Goal: Book appointment/travel/reservation

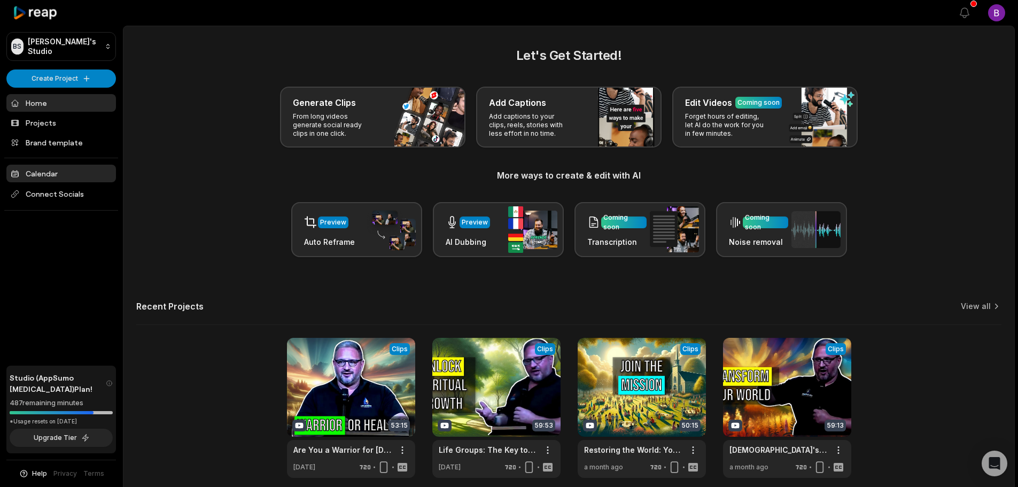
click at [51, 172] on link "Calendar" at bounding box center [61, 174] width 110 height 18
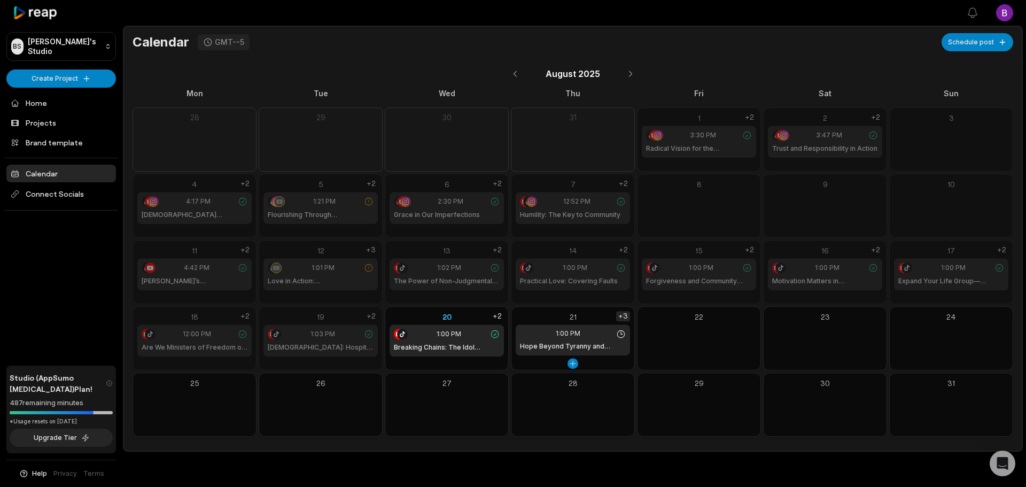
click at [624, 316] on div "+3" at bounding box center [623, 316] width 14 height 10
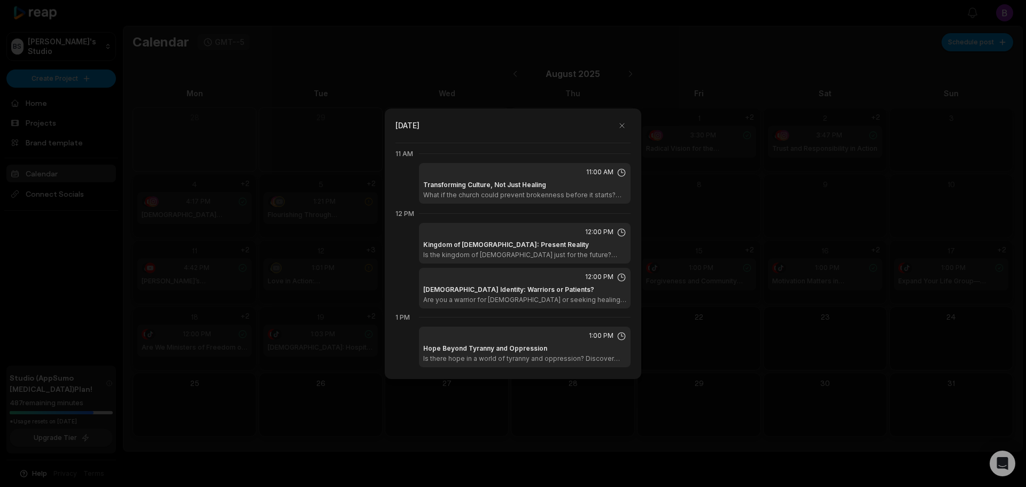
scroll to position [659, 0]
click at [621, 124] on button "button" at bounding box center [622, 125] width 17 height 17
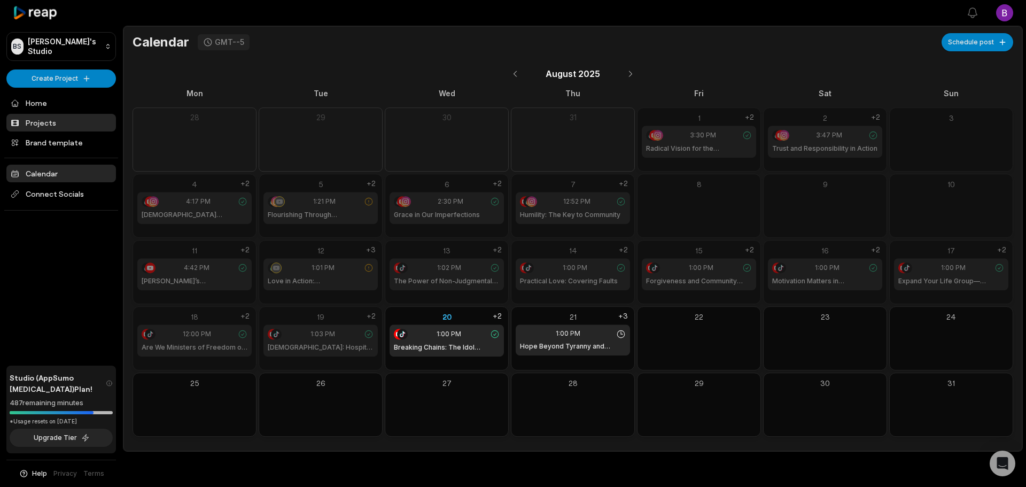
click at [38, 126] on link "Projects" at bounding box center [61, 123] width 110 height 18
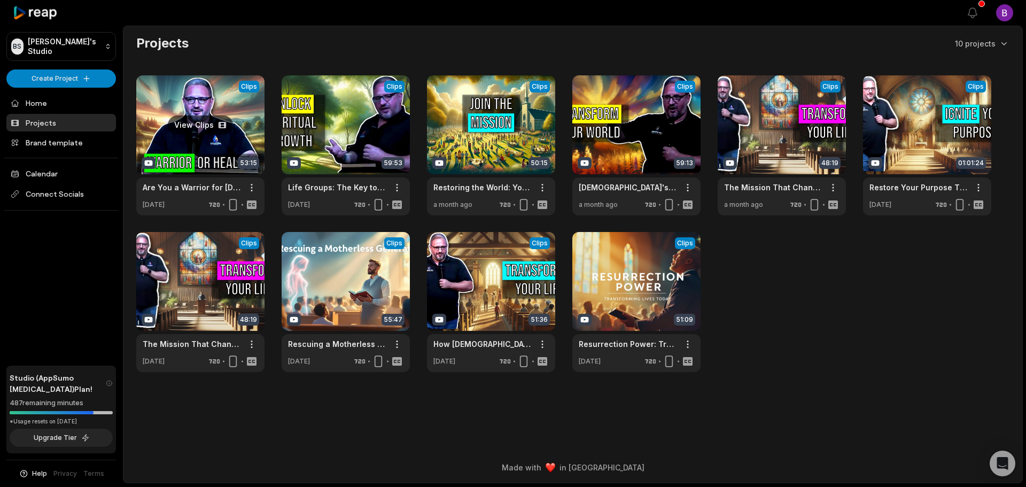
click at [220, 133] on link at bounding box center [200, 145] width 128 height 140
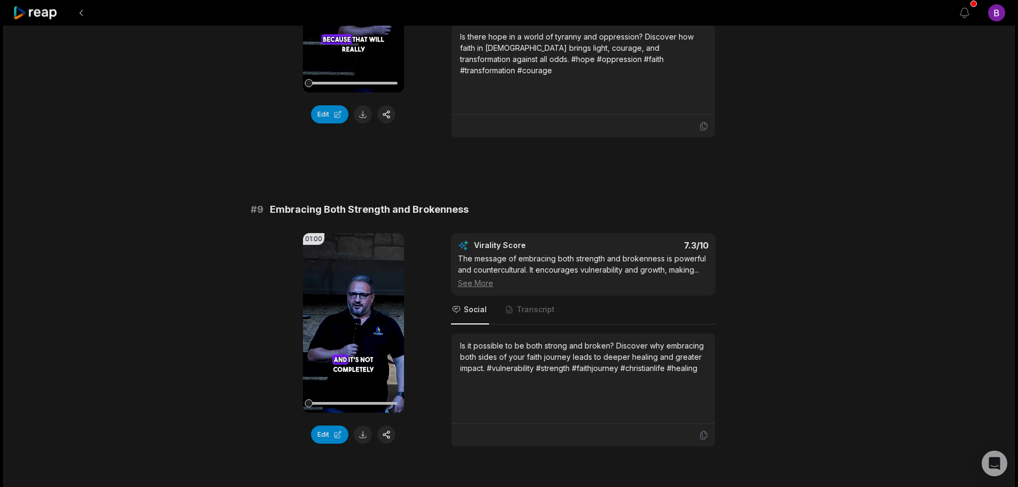
scroll to position [2566, 0]
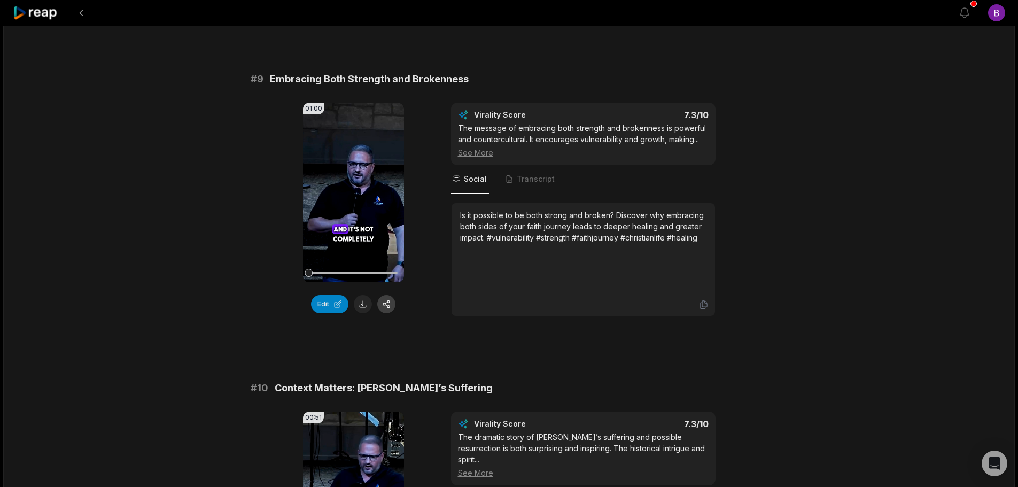
click at [389, 295] on button "button" at bounding box center [386, 304] width 18 height 18
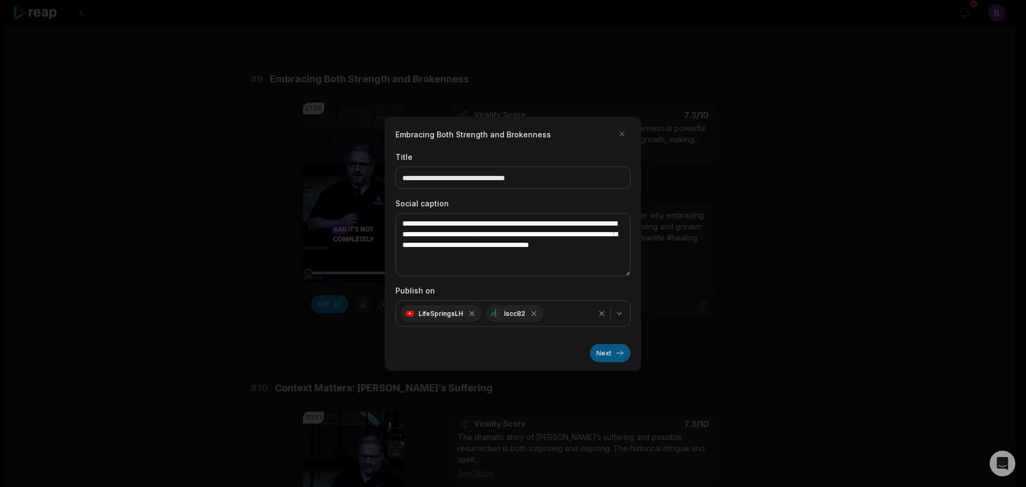
click at [607, 354] on button "Next" at bounding box center [610, 353] width 41 height 18
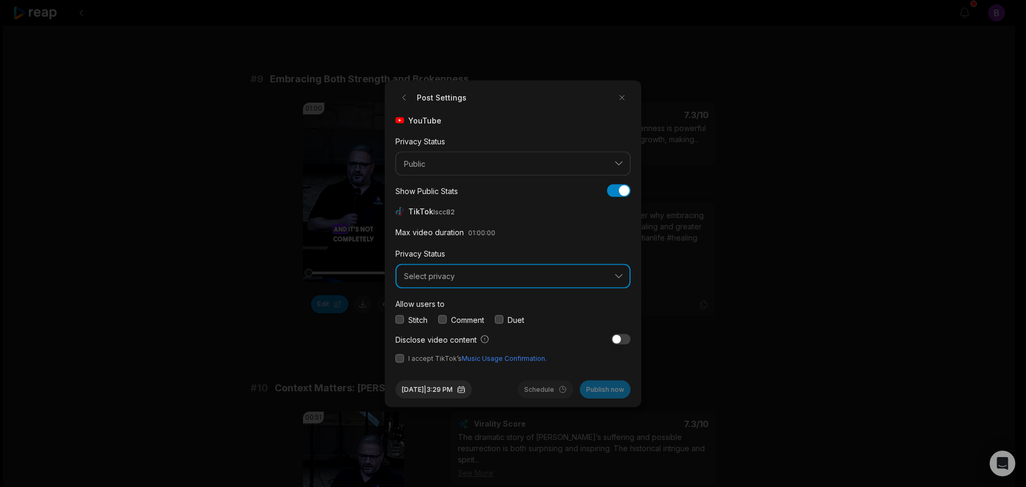
click at [436, 278] on span "Select privacy" at bounding box center [505, 277] width 203 height 10
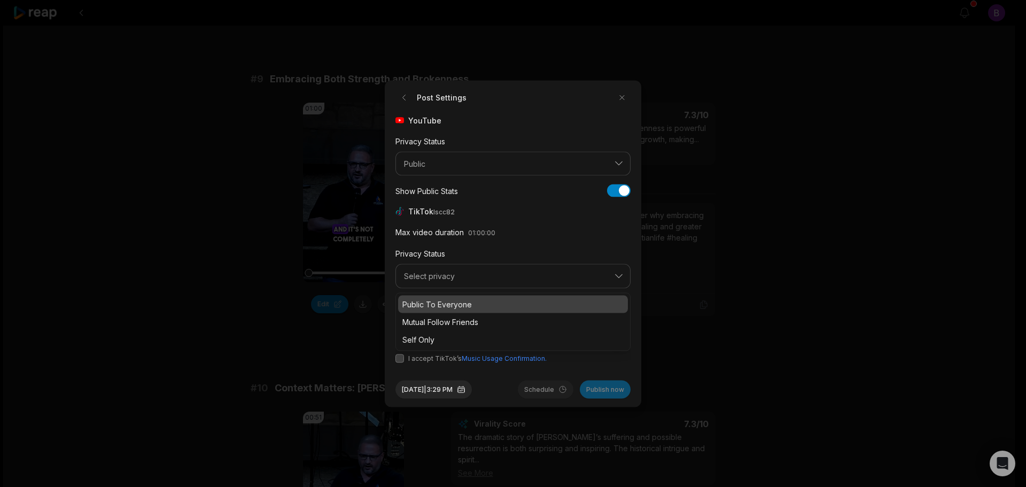
click at [434, 306] on p "Public To Everyone" at bounding box center [513, 303] width 221 height 11
click at [443, 319] on button "button" at bounding box center [442, 319] width 9 height 9
click at [403, 359] on button "button" at bounding box center [400, 358] width 9 height 9
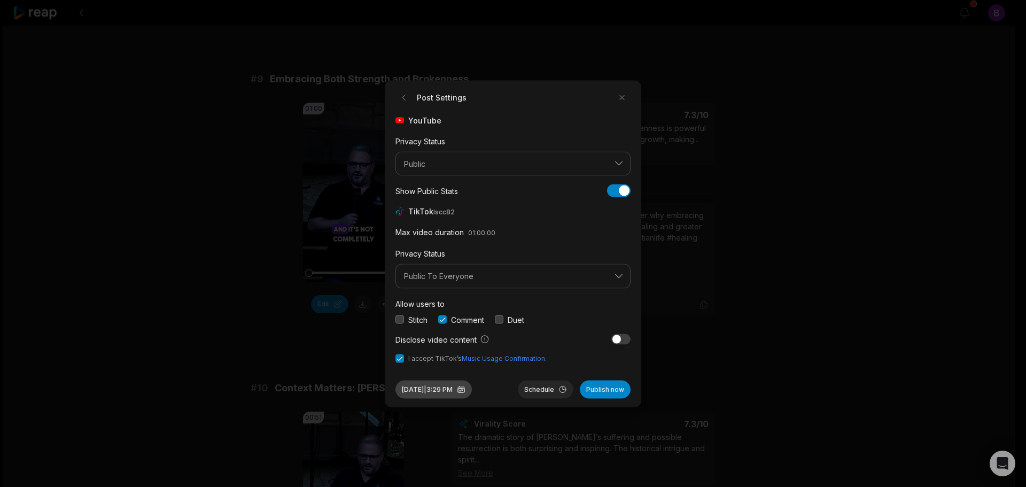
click at [440, 390] on button "Aug 20, 2025 | 3:29 PM" at bounding box center [434, 389] width 76 height 18
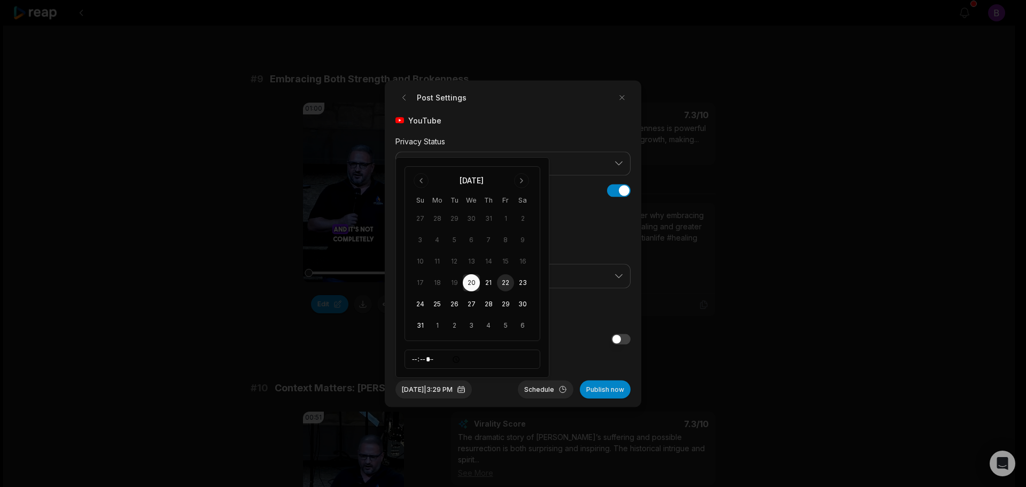
click at [509, 287] on button "22" at bounding box center [505, 282] width 17 height 17
click at [417, 361] on input "*****" at bounding box center [473, 359] width 136 height 19
type input "*****"
click at [548, 393] on button "Schedule" at bounding box center [546, 389] width 56 height 18
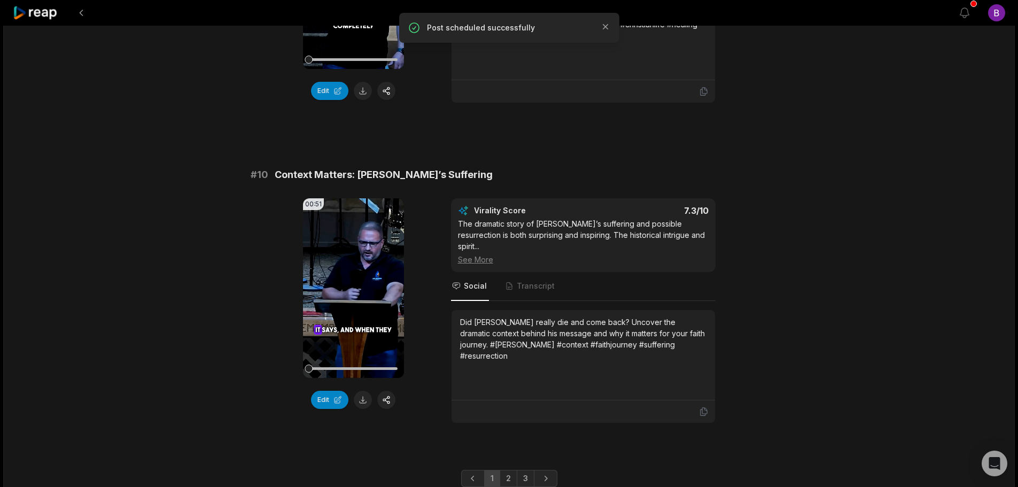
scroll to position [2780, 0]
click at [391, 390] on button "button" at bounding box center [386, 399] width 18 height 18
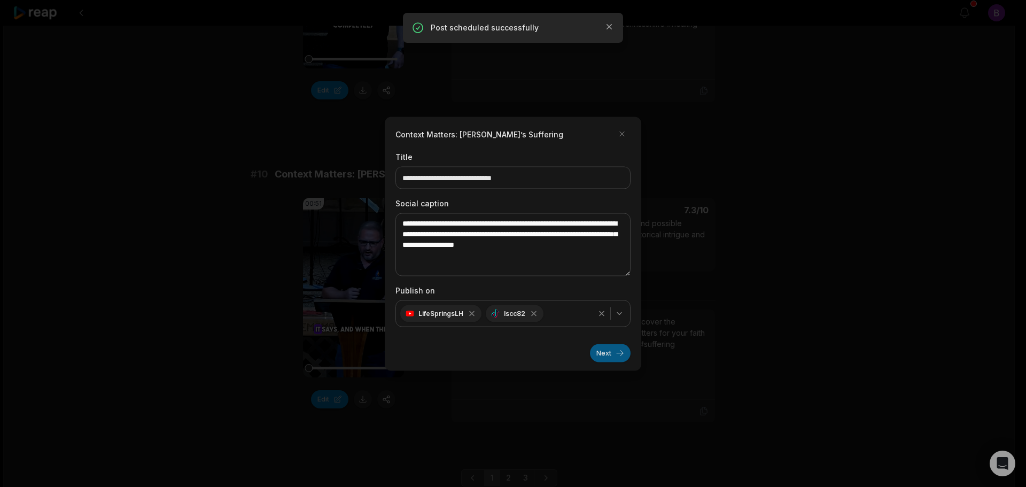
click at [612, 353] on button "Next" at bounding box center [610, 353] width 41 height 18
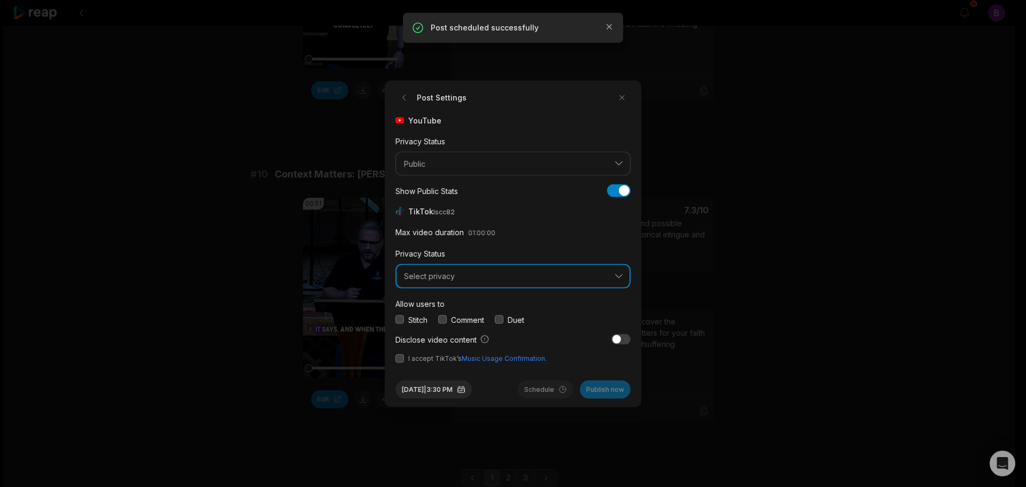
click at [482, 280] on span "Select privacy" at bounding box center [505, 277] width 203 height 10
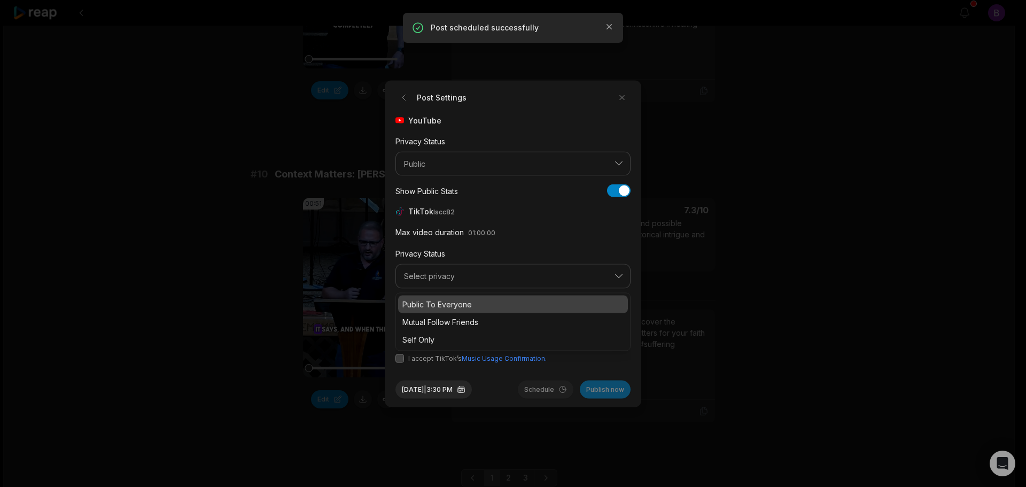
click at [450, 304] on p "Public To Everyone" at bounding box center [513, 303] width 221 height 11
click at [447, 320] on button "button" at bounding box center [442, 319] width 9 height 9
click at [401, 360] on button "button" at bounding box center [400, 358] width 9 height 9
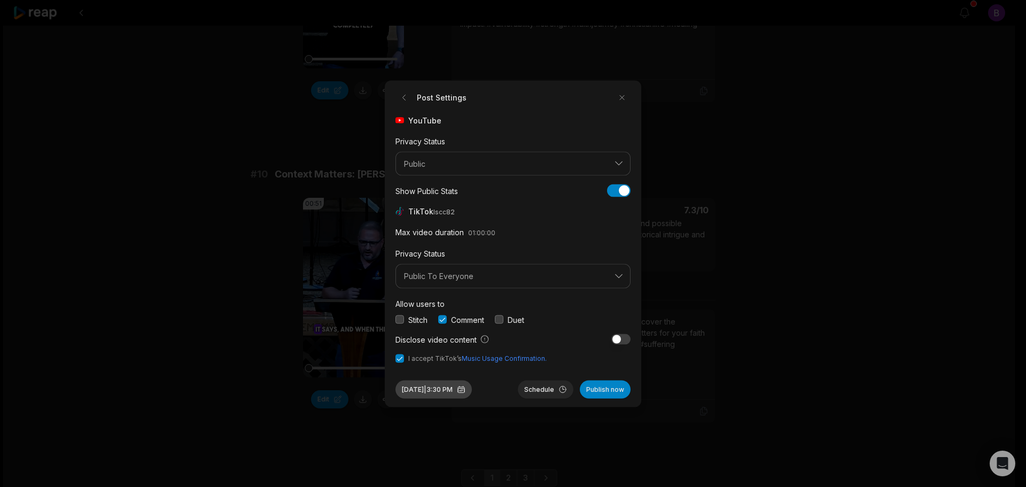
click at [462, 386] on button "Aug 20, 2025 | 3:30 PM" at bounding box center [434, 389] width 76 height 18
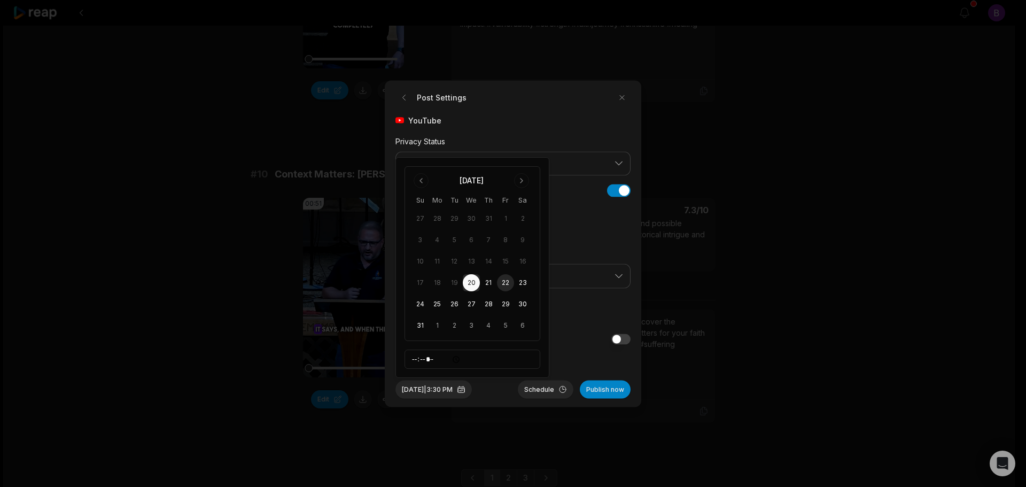
click at [506, 284] on button "22" at bounding box center [505, 282] width 17 height 17
click at [417, 361] on input "*****" at bounding box center [473, 359] width 136 height 19
type input "*****"
click at [577, 351] on div "YouTube Privacy Status Public Show Public Stats Show Public Stats TikTok lscc82…" at bounding box center [513, 238] width 235 height 249
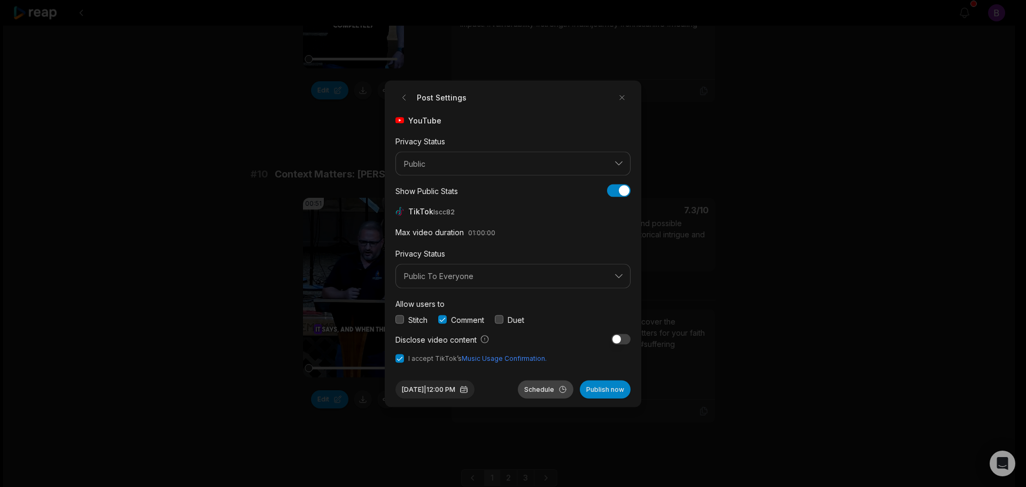
click at [551, 391] on button "Schedule" at bounding box center [546, 389] width 56 height 18
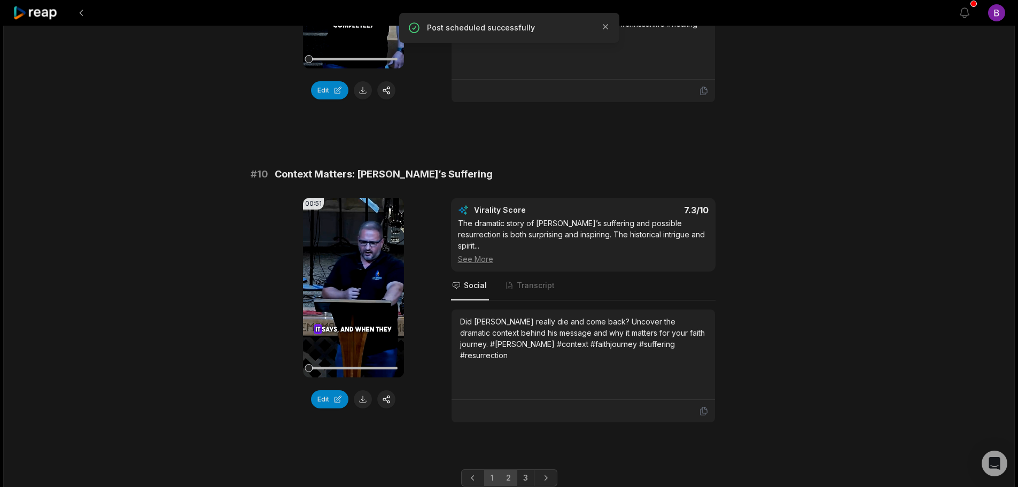
click at [507, 469] on link "2" at bounding box center [509, 477] width 18 height 17
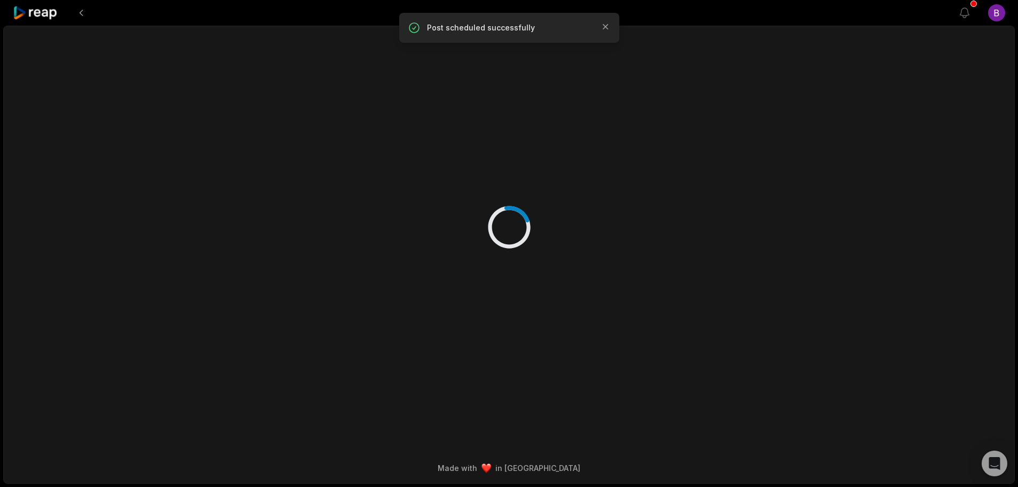
scroll to position [0, 0]
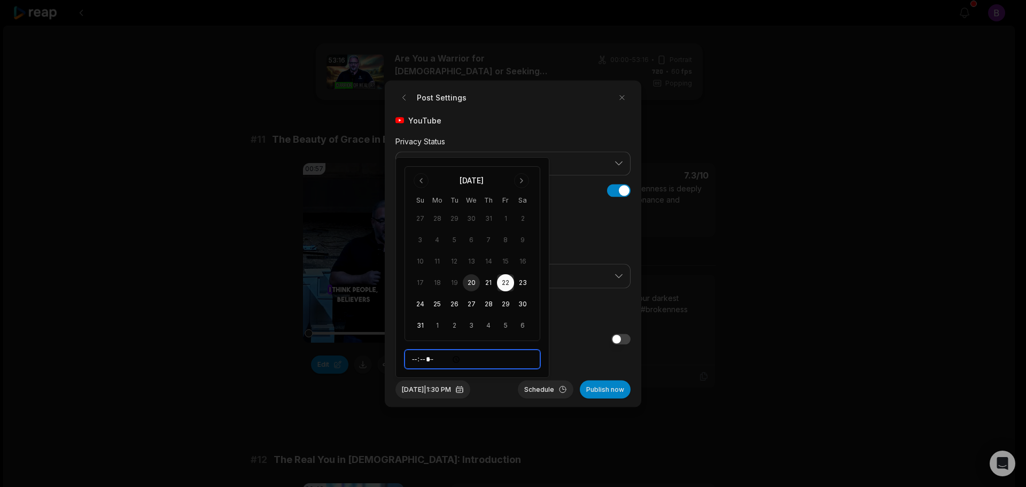
click at [430, 356] on input "*****" at bounding box center [473, 359] width 136 height 19
type input "*****"
click at [566, 361] on span "I accept TikTok’s Music Usage Confirmation." at bounding box center [513, 358] width 235 height 10
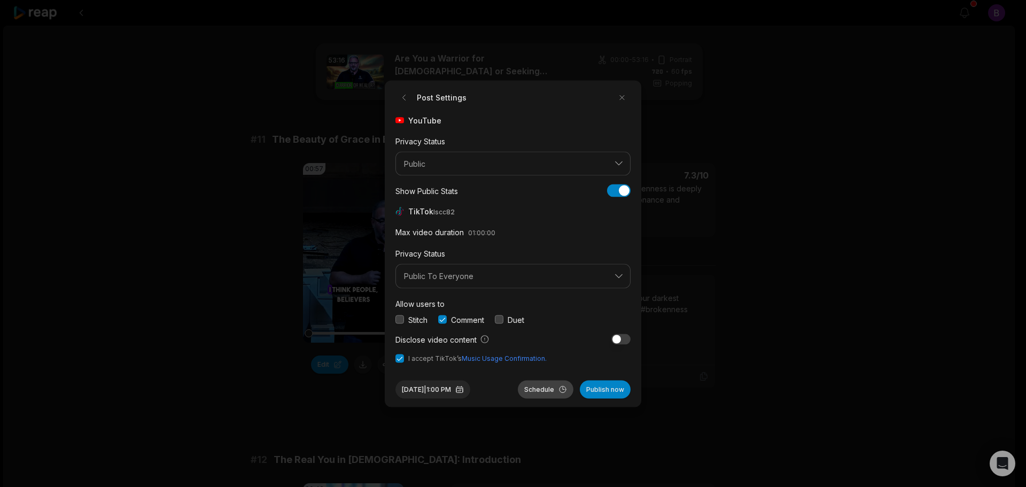
click at [546, 389] on button "Schedule" at bounding box center [546, 389] width 56 height 18
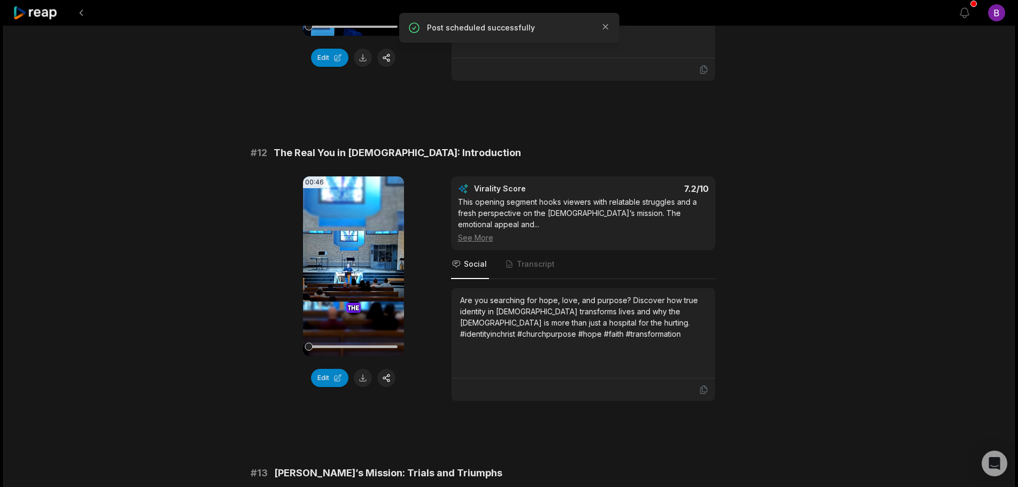
scroll to position [321, 0]
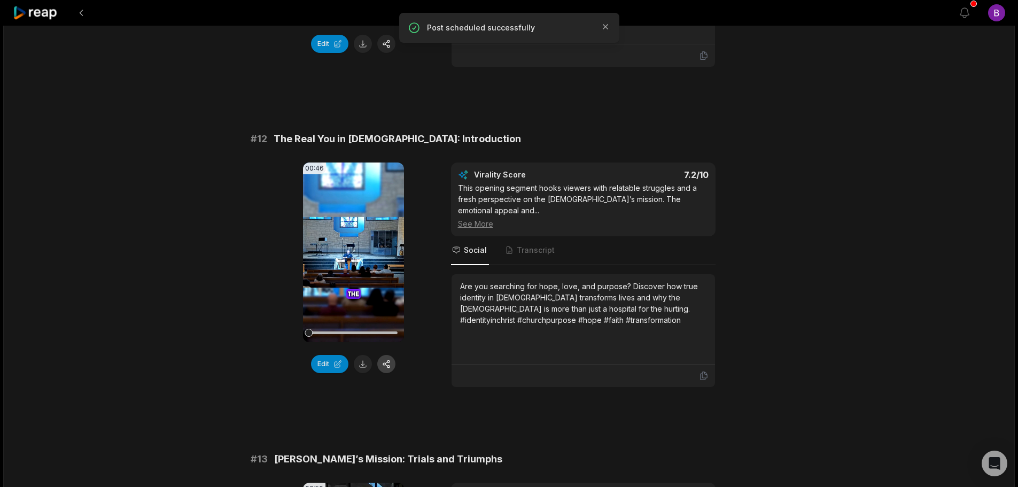
click at [386, 366] on button "button" at bounding box center [386, 364] width 18 height 18
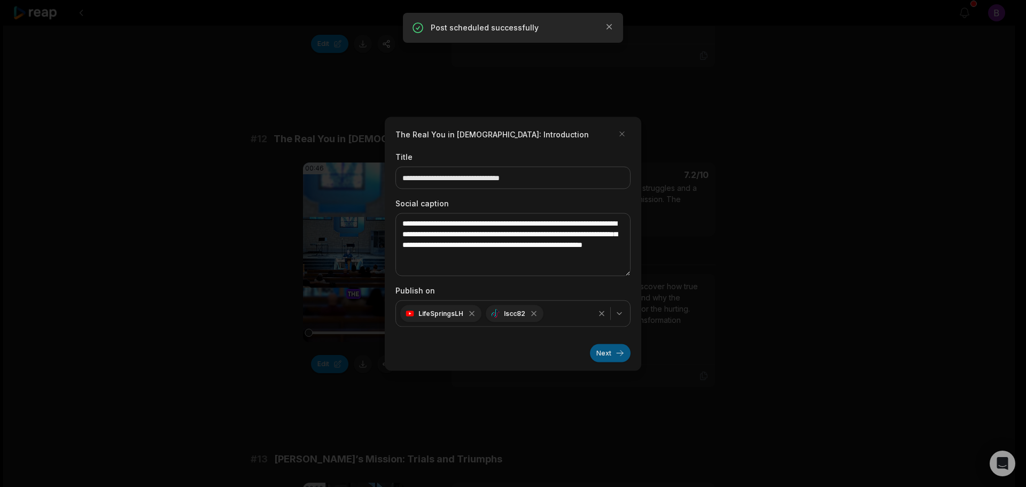
click at [613, 352] on button "Next" at bounding box center [610, 353] width 41 height 18
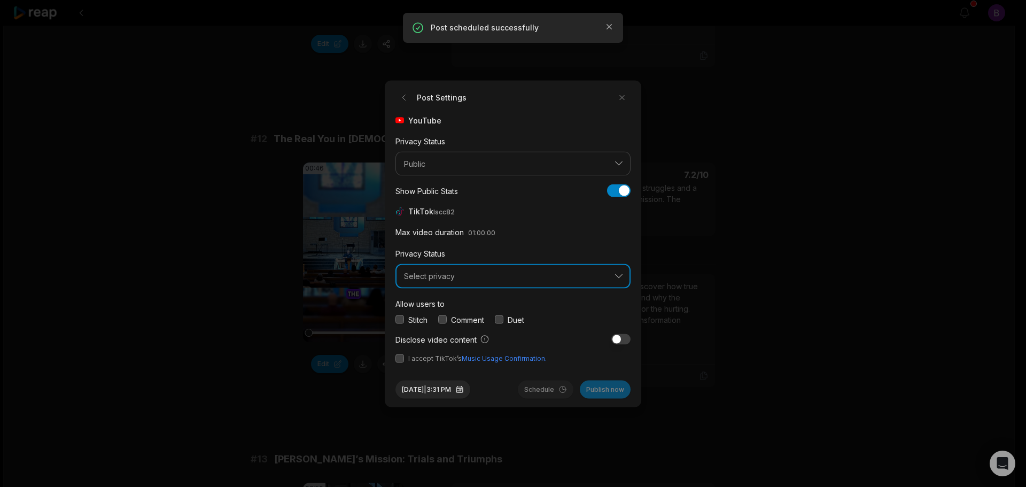
click at [465, 276] on span "Select privacy" at bounding box center [505, 277] width 203 height 10
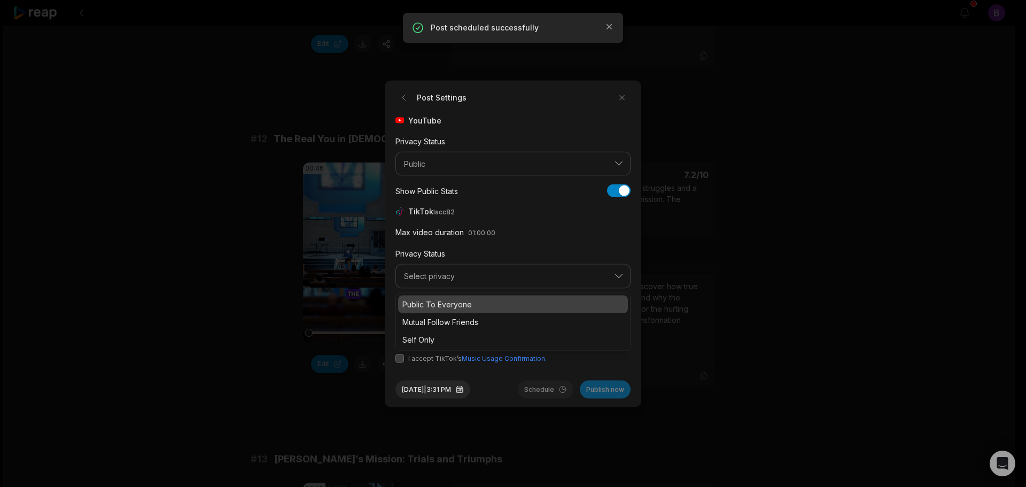
click at [454, 304] on p "Public To Everyone" at bounding box center [513, 303] width 221 height 11
click at [444, 317] on button "button" at bounding box center [442, 319] width 9 height 9
click at [399, 360] on button "button" at bounding box center [400, 358] width 9 height 9
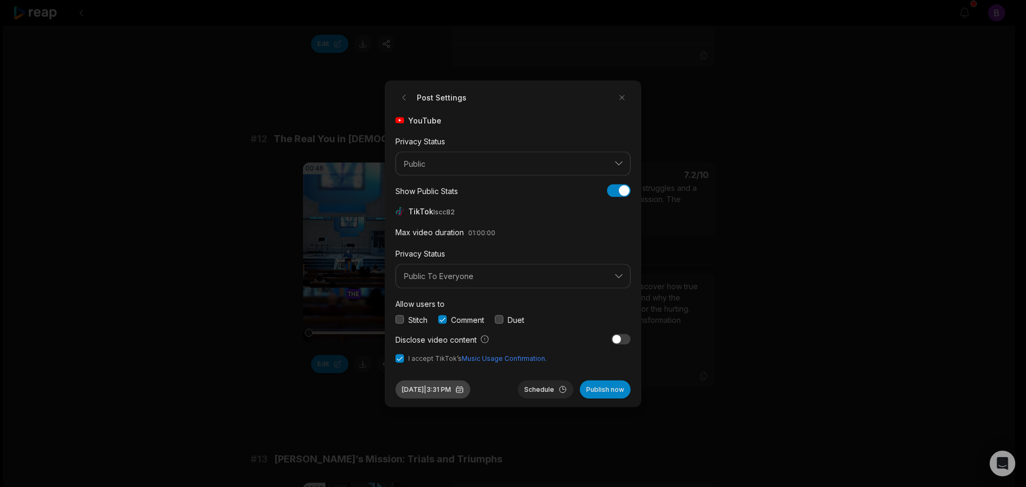
click at [461, 389] on button "[DATE] 3:31 PM" at bounding box center [433, 389] width 75 height 18
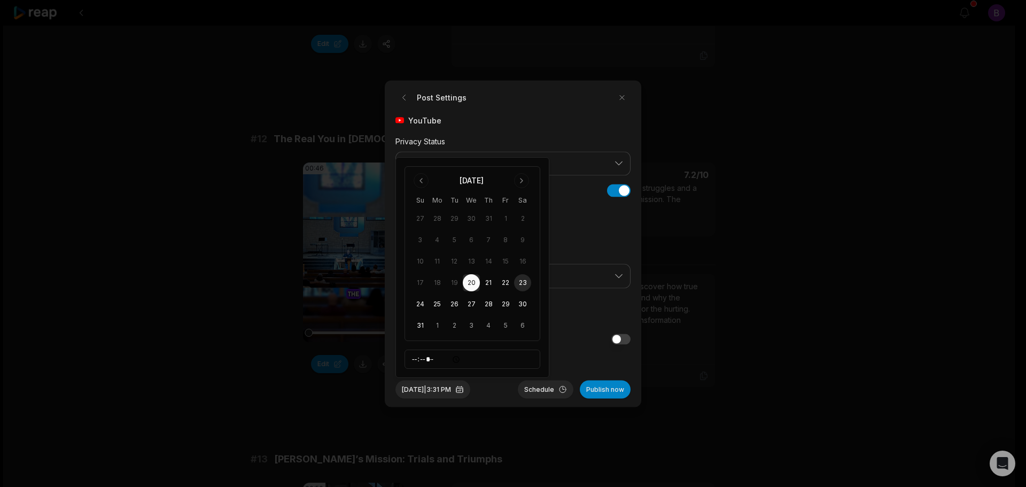
click at [521, 283] on button "23" at bounding box center [522, 282] width 17 height 17
click at [416, 361] on input "*****" at bounding box center [473, 359] width 136 height 19
type input "*****"
click at [543, 392] on button "Schedule" at bounding box center [546, 389] width 56 height 18
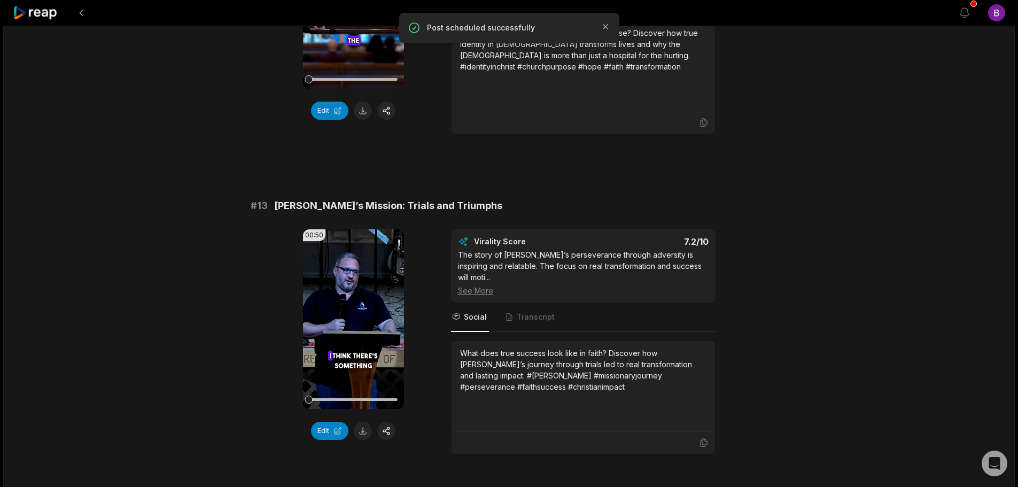
scroll to position [588, 0]
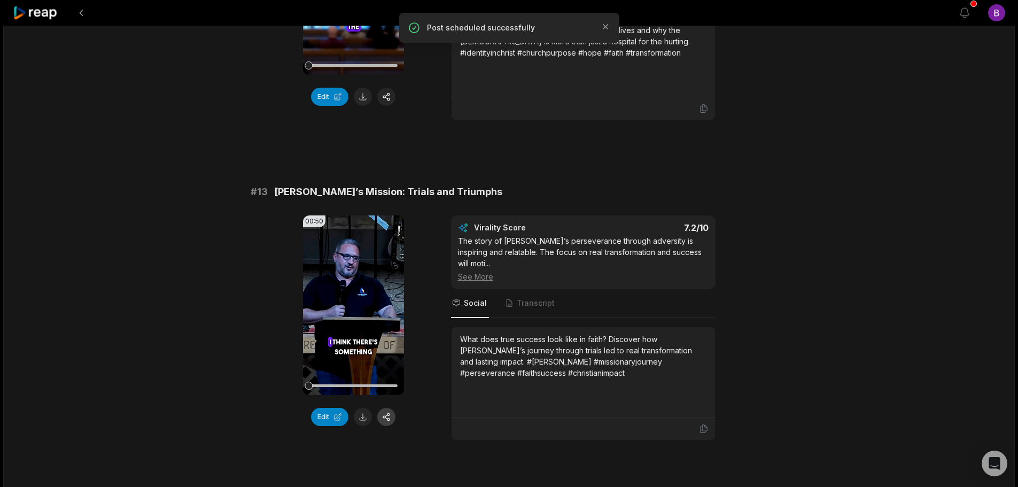
click at [391, 408] on button "button" at bounding box center [386, 417] width 18 height 18
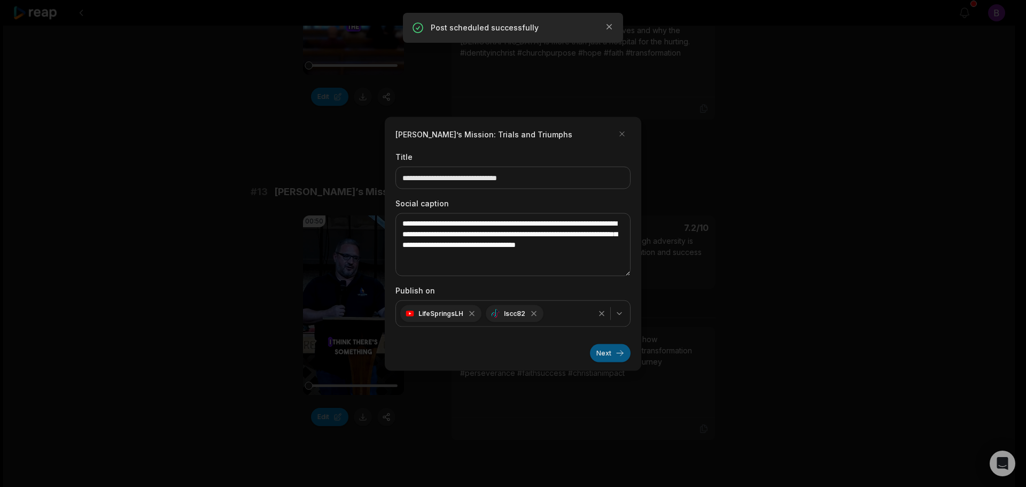
click at [606, 353] on button "Next" at bounding box center [610, 353] width 41 height 18
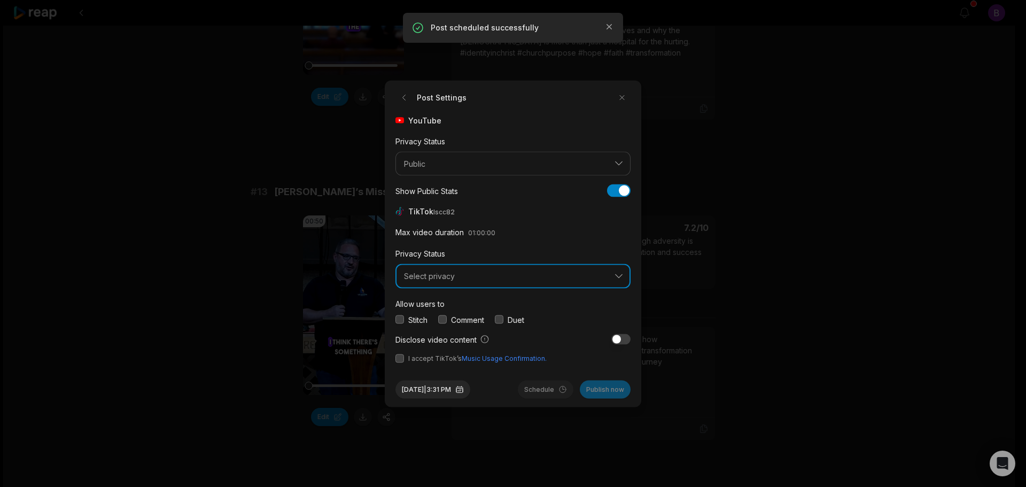
click at [489, 281] on button "Select privacy" at bounding box center [513, 276] width 235 height 25
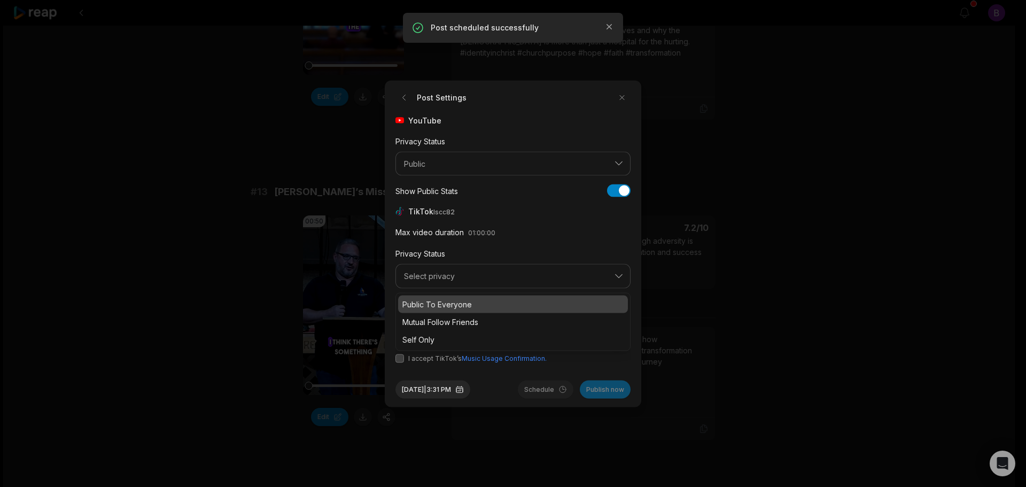
click at [459, 303] on p "Public To Everyone" at bounding box center [513, 303] width 221 height 11
click at [447, 319] on button "button" at bounding box center [442, 319] width 9 height 9
click at [399, 359] on button "button" at bounding box center [400, 358] width 9 height 9
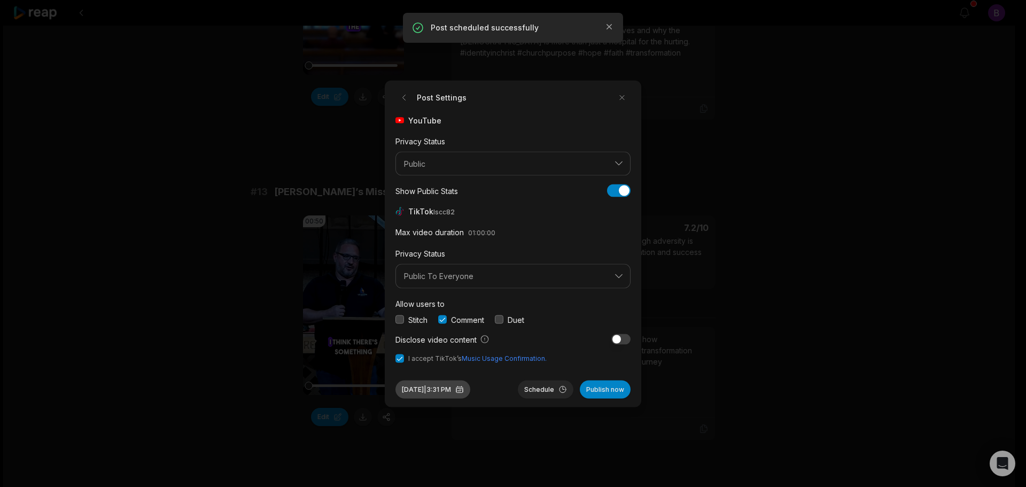
click at [454, 392] on button "[DATE] 3:31 PM" at bounding box center [433, 389] width 75 height 18
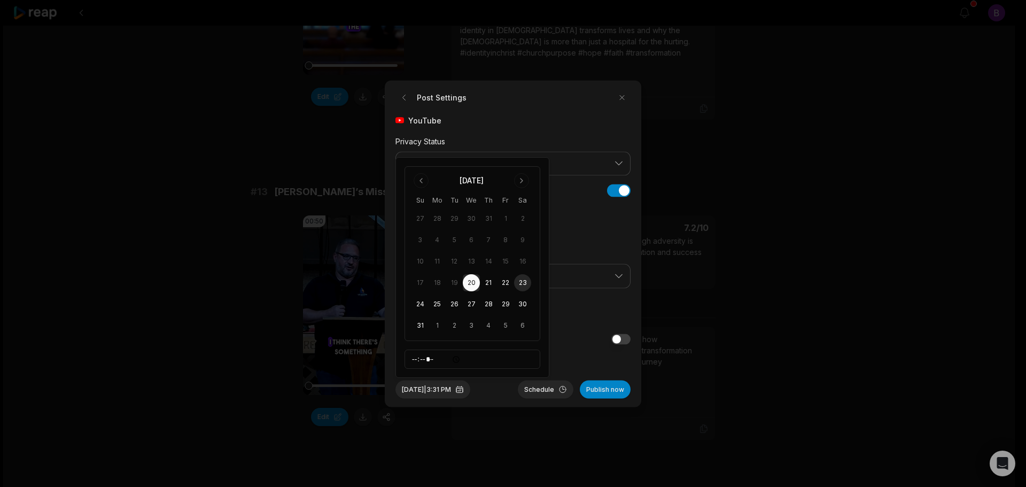
click at [523, 285] on button "23" at bounding box center [522, 282] width 17 height 17
click at [417, 361] on input "*****" at bounding box center [473, 359] width 136 height 19
type input "*****"
click at [542, 393] on button "Schedule" at bounding box center [546, 389] width 56 height 18
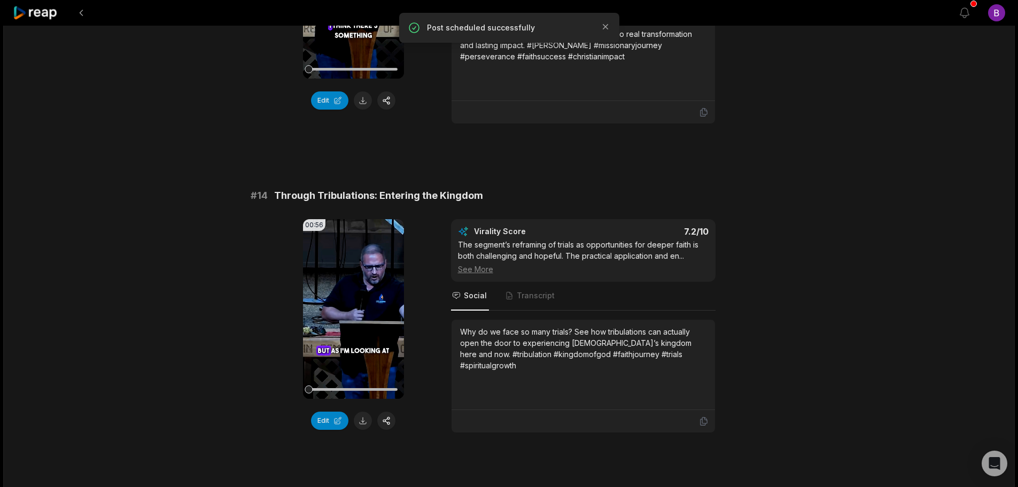
scroll to position [909, 0]
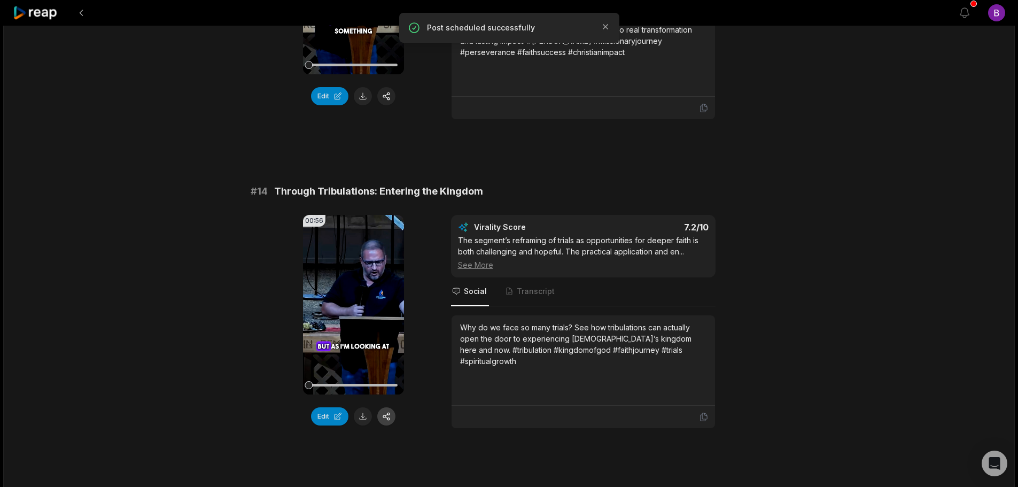
click at [392, 407] on button "button" at bounding box center [386, 416] width 18 height 18
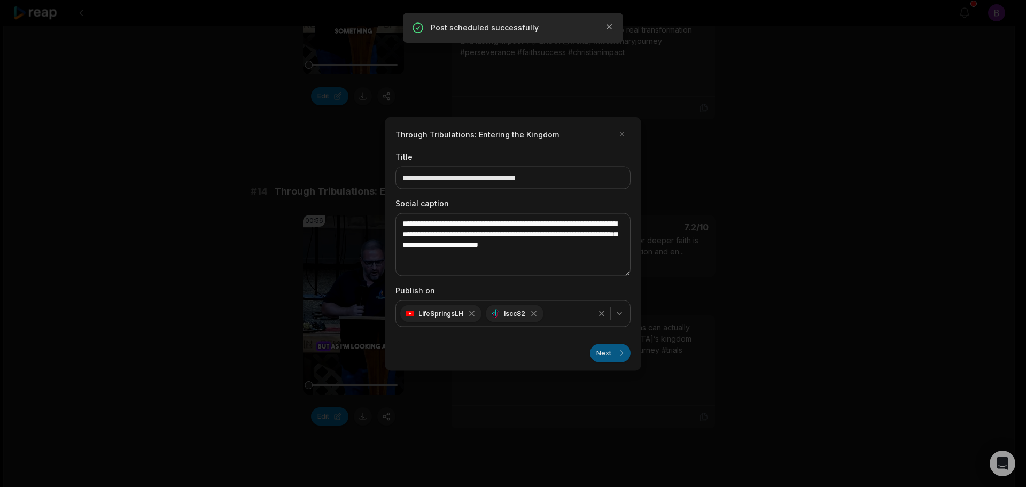
click at [612, 357] on button "Next" at bounding box center [610, 353] width 41 height 18
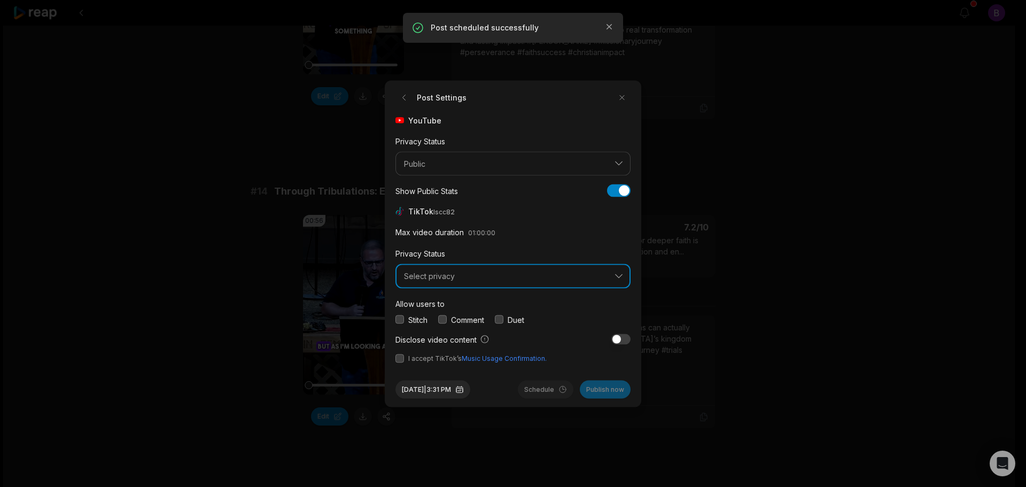
click at [455, 277] on span "Select privacy" at bounding box center [505, 277] width 203 height 10
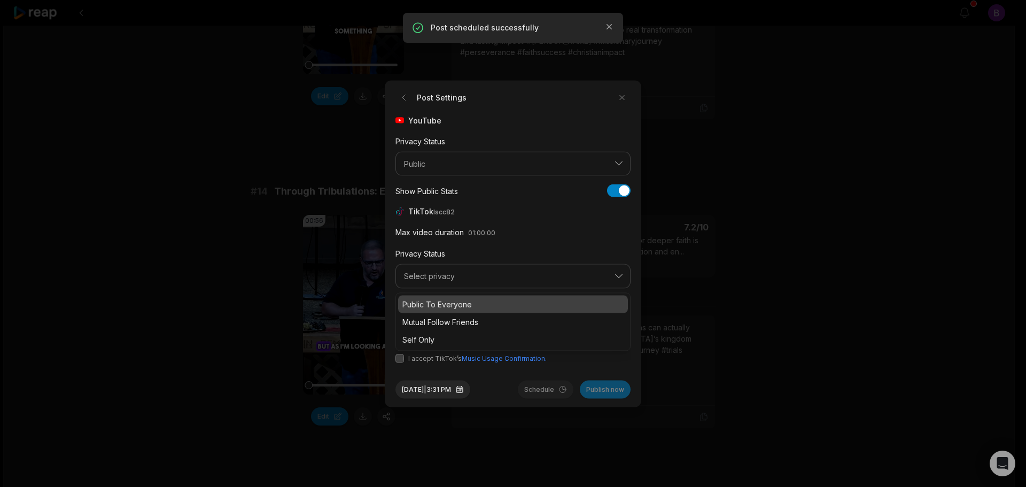
click at [446, 306] on p "Public To Everyone" at bounding box center [513, 303] width 221 height 11
click at [444, 318] on button "button" at bounding box center [442, 319] width 9 height 9
click at [401, 357] on button "button" at bounding box center [400, 358] width 9 height 9
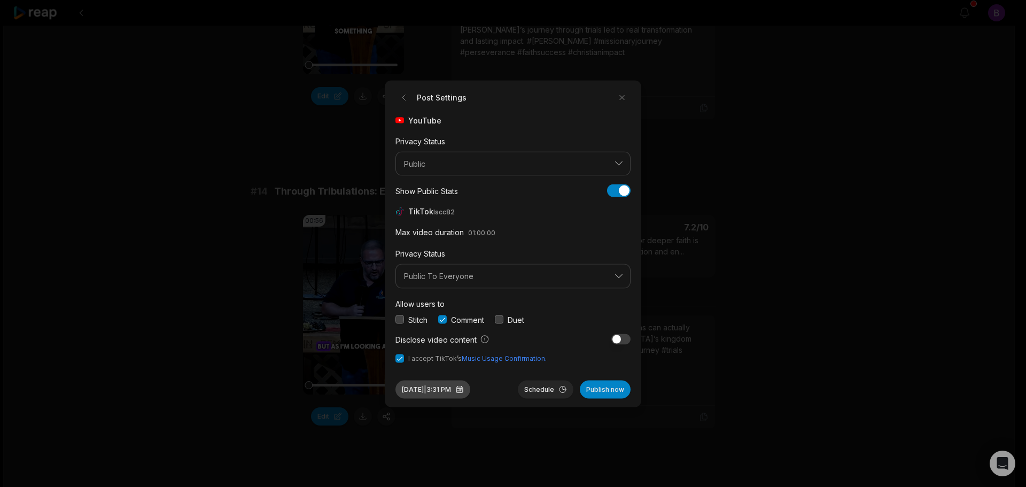
click at [470, 389] on button "[DATE] 3:31 PM" at bounding box center [433, 389] width 75 height 18
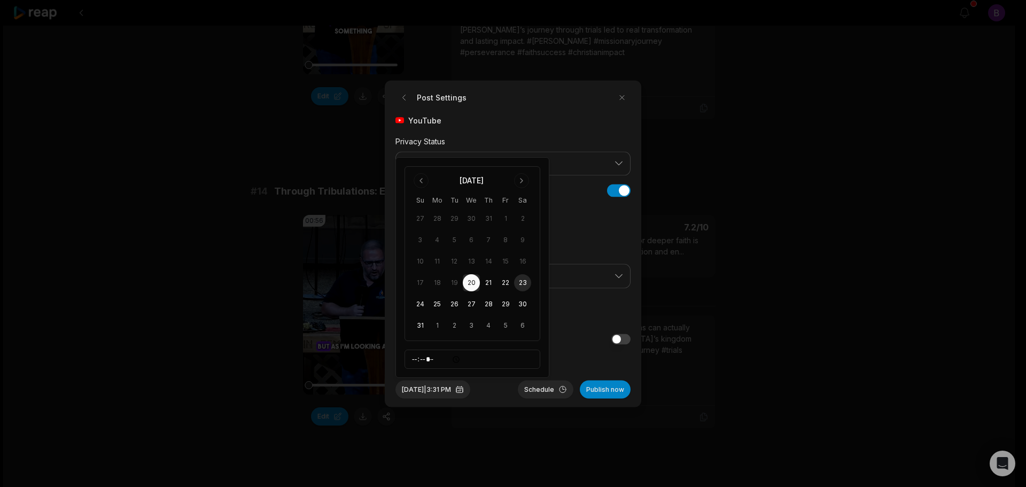
click at [523, 281] on button "23" at bounding box center [522, 282] width 17 height 17
click at [413, 358] on input "*****" at bounding box center [473, 359] width 136 height 19
click at [419, 362] on input "*****" at bounding box center [473, 359] width 136 height 19
type input "*****"
click at [564, 355] on span "I accept TikTok’s Music Usage Confirmation." at bounding box center [513, 358] width 235 height 10
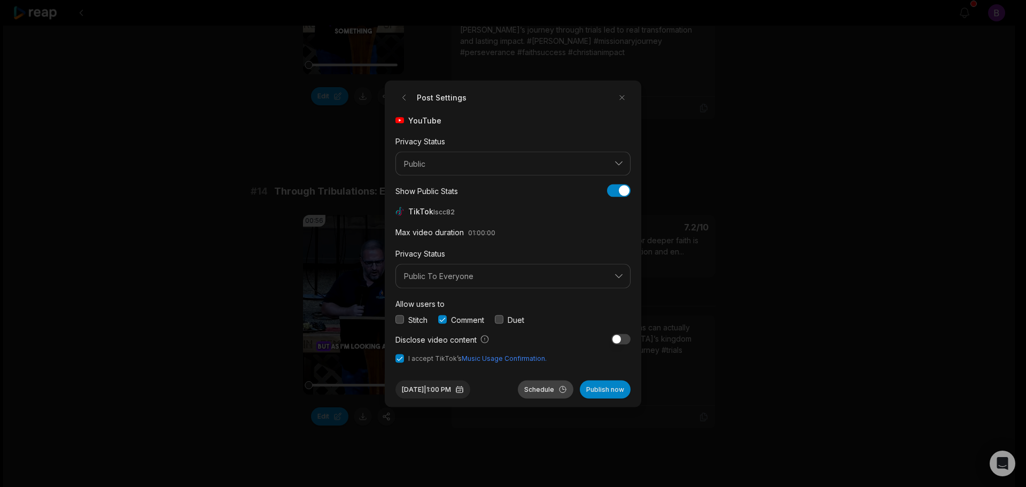
click at [548, 391] on button "Schedule" at bounding box center [546, 389] width 56 height 18
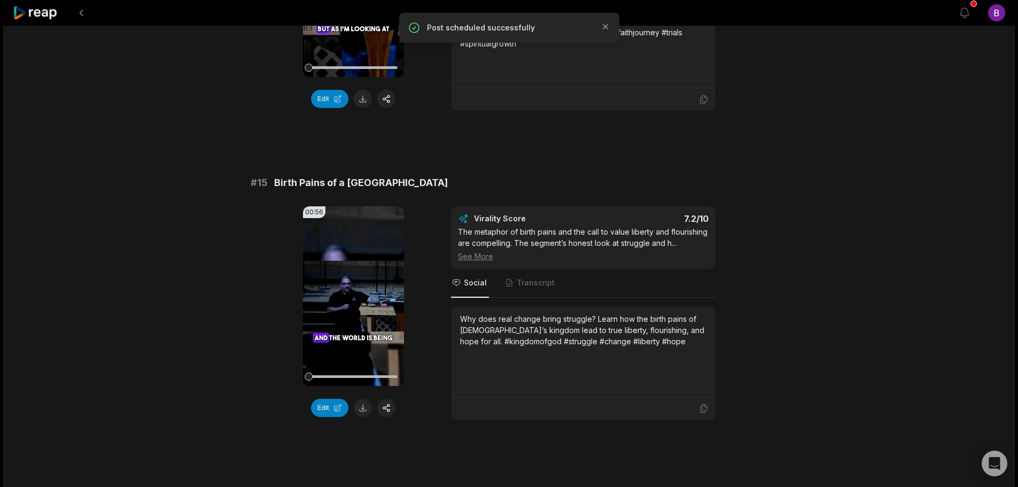
scroll to position [1229, 0]
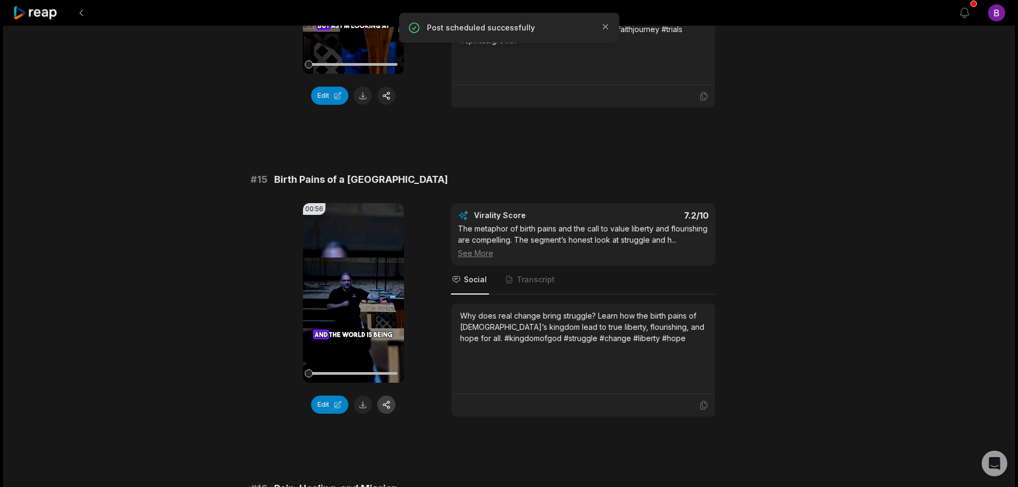
click at [391, 396] on button "button" at bounding box center [386, 405] width 18 height 18
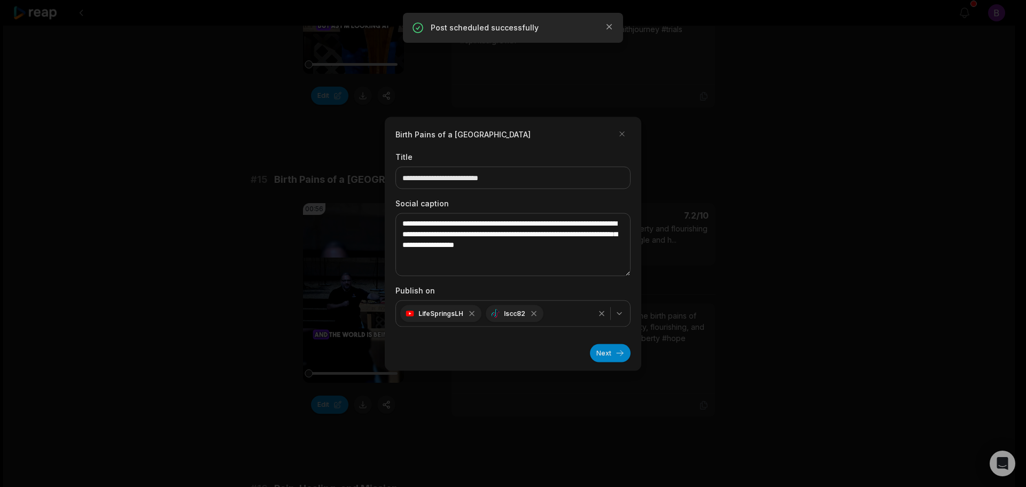
click at [607, 353] on button "Next" at bounding box center [610, 353] width 41 height 18
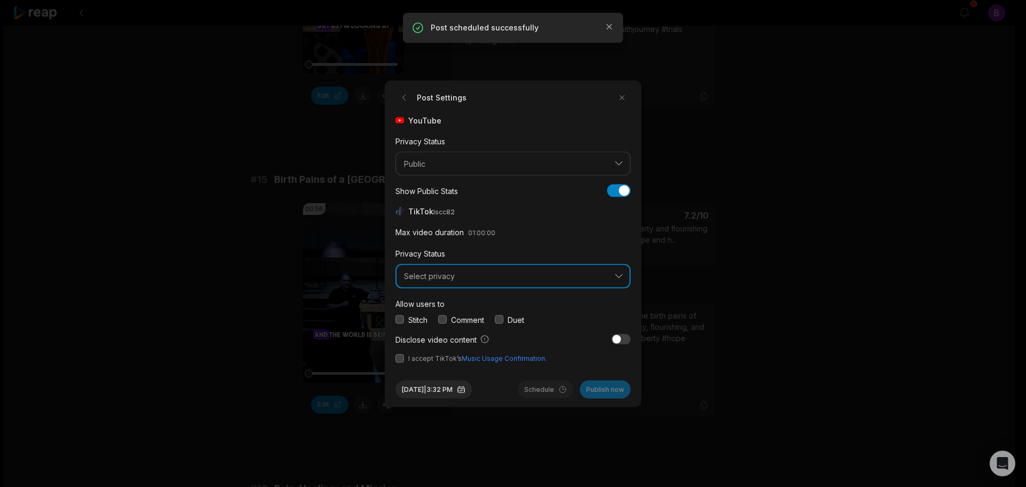
click at [467, 283] on button "Select privacy" at bounding box center [513, 276] width 235 height 25
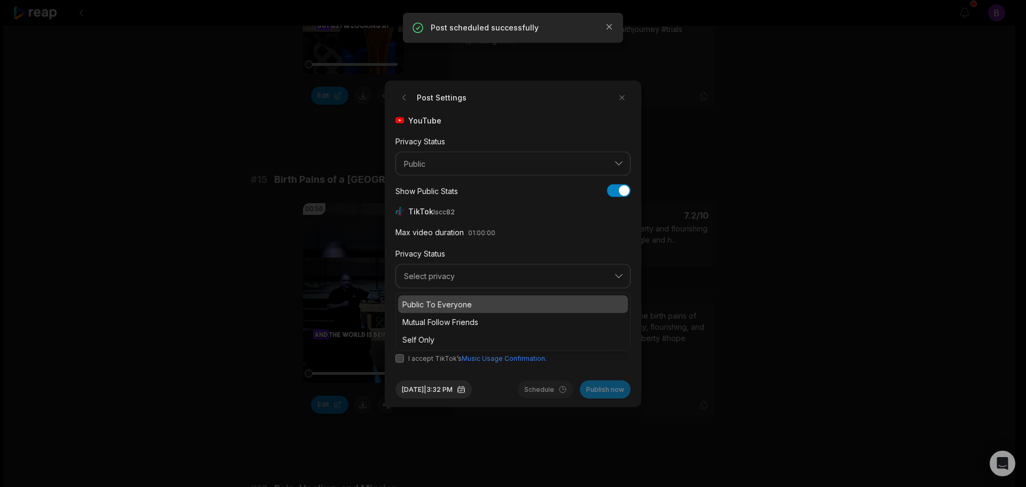
click at [448, 304] on p "Public To Everyone" at bounding box center [513, 303] width 221 height 11
click at [445, 316] on button "button" at bounding box center [442, 319] width 9 height 9
click at [397, 358] on button "button" at bounding box center [400, 358] width 9 height 9
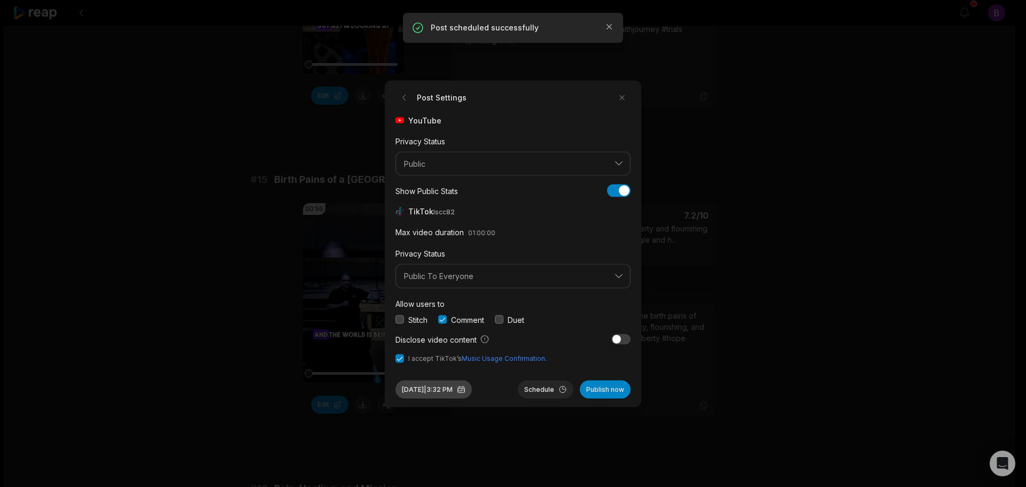
click at [462, 389] on button "[DATE] 3:32 PM" at bounding box center [434, 389] width 76 height 18
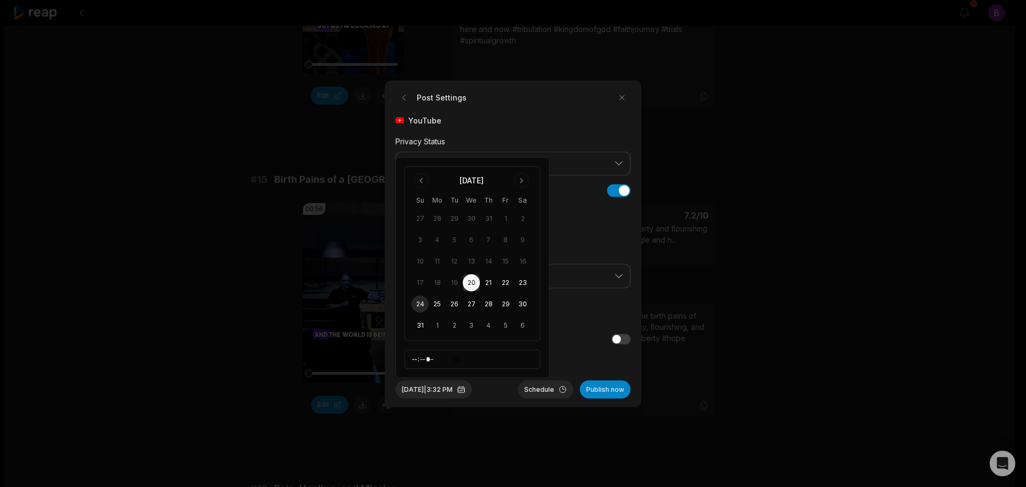
click at [420, 304] on button "24" at bounding box center [420, 304] width 17 height 17
click at [421, 358] on input "*****" at bounding box center [473, 359] width 136 height 19
type input "*****"
click at [538, 389] on button "Schedule" at bounding box center [546, 389] width 56 height 18
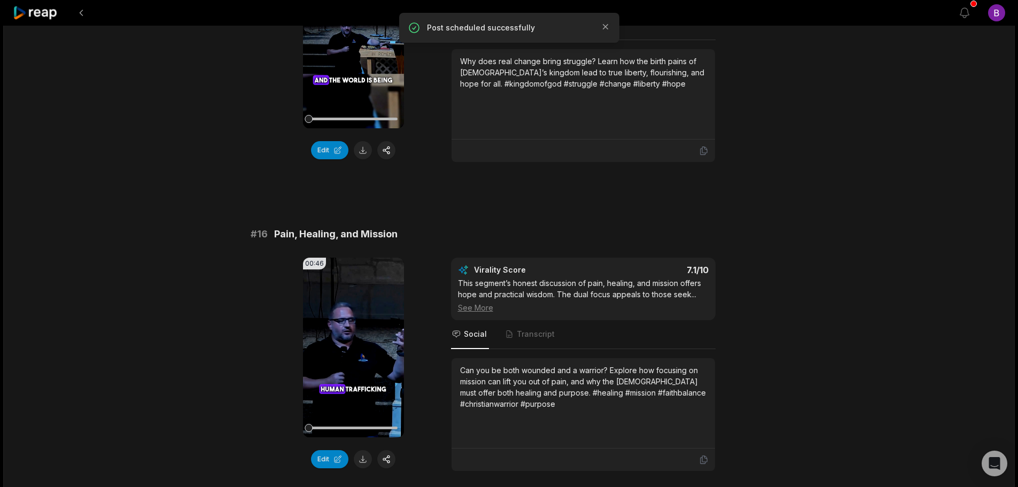
scroll to position [1550, 0]
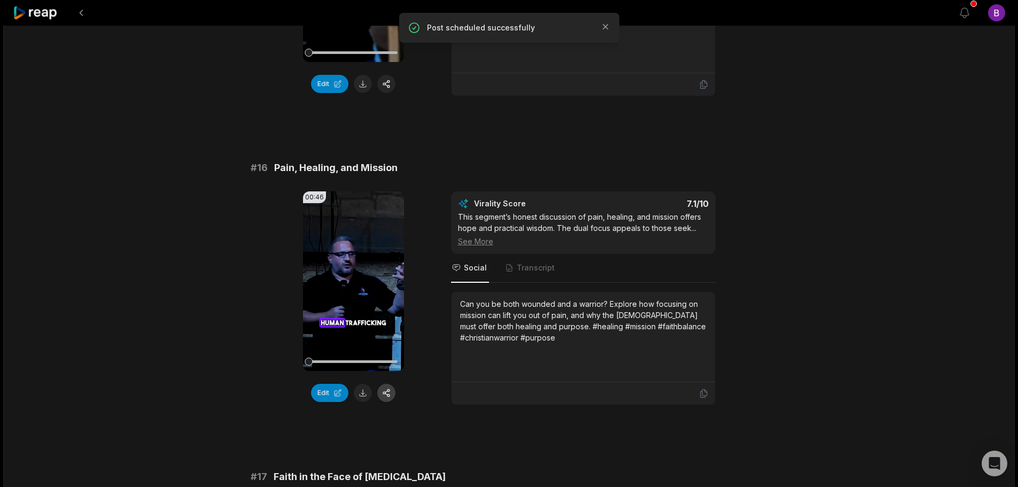
click at [391, 384] on button "button" at bounding box center [386, 393] width 18 height 18
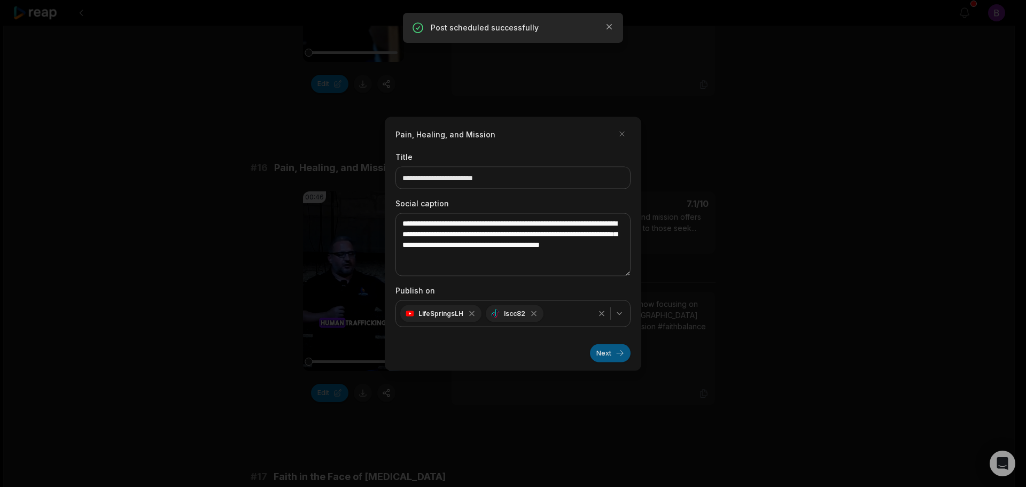
click at [614, 352] on button "Next" at bounding box center [610, 353] width 41 height 18
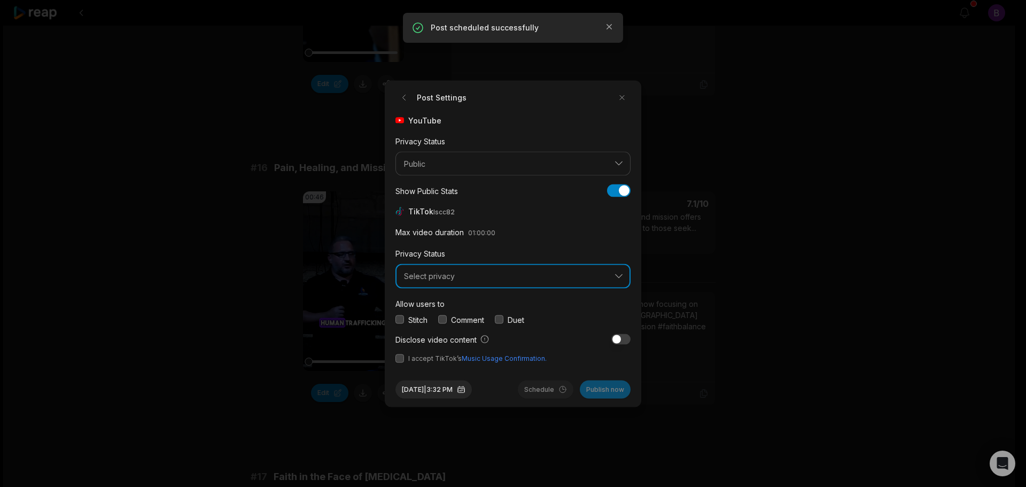
click at [446, 276] on span "Select privacy" at bounding box center [505, 277] width 203 height 10
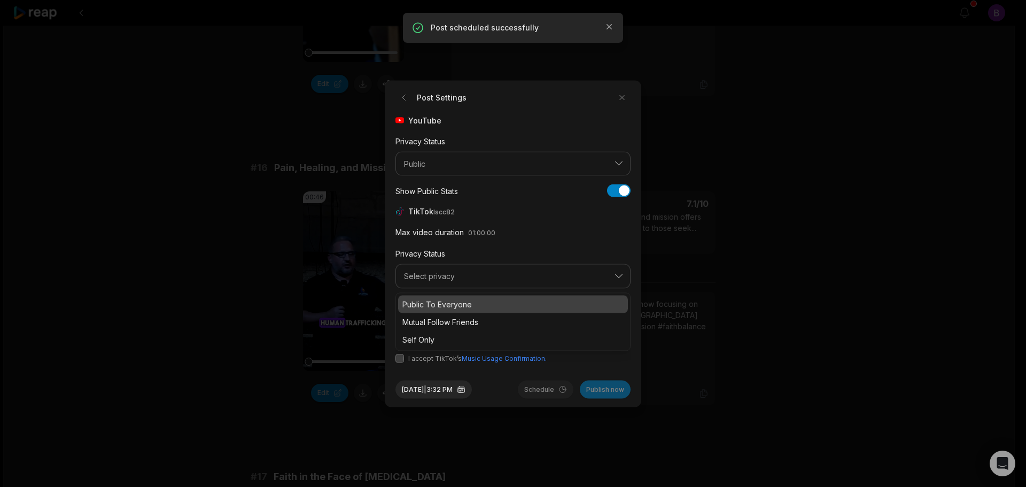
click at [437, 301] on p "Public To Everyone" at bounding box center [513, 303] width 221 height 11
click at [447, 316] on button "button" at bounding box center [442, 319] width 9 height 9
click at [401, 360] on button "button" at bounding box center [400, 358] width 9 height 9
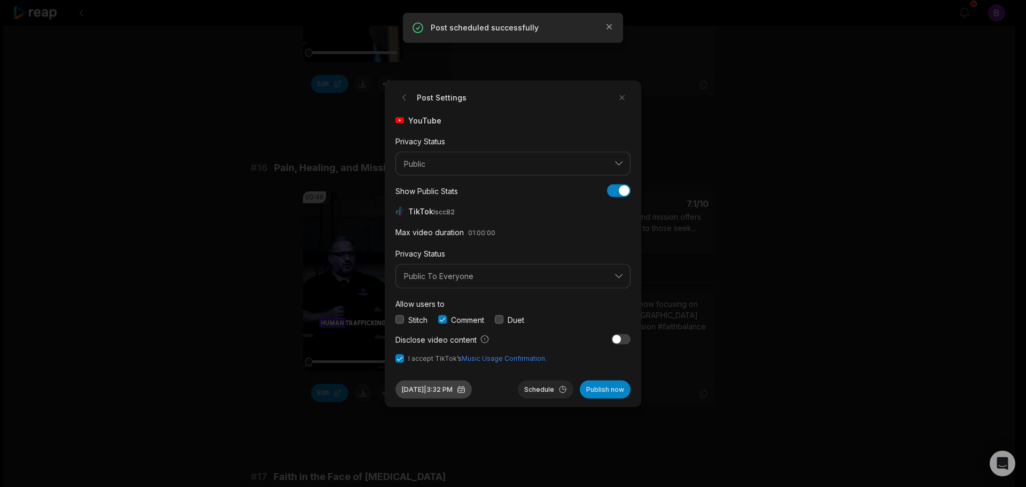
click at [435, 388] on button "[DATE] 3:32 PM" at bounding box center [434, 389] width 76 height 18
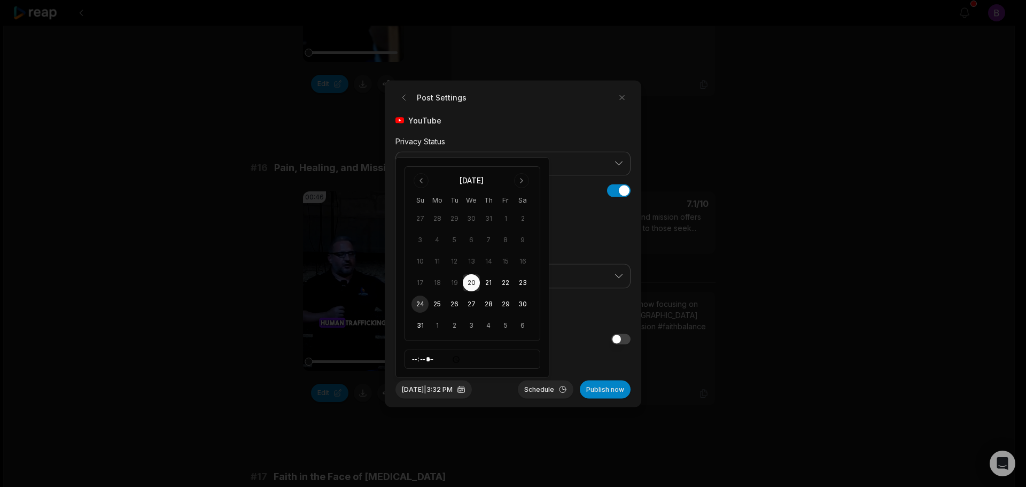
click at [418, 303] on button "24" at bounding box center [420, 304] width 17 height 17
click at [414, 360] on input "*****" at bounding box center [473, 359] width 136 height 19
type input "*****"
click at [550, 388] on button "Schedule" at bounding box center [546, 389] width 56 height 18
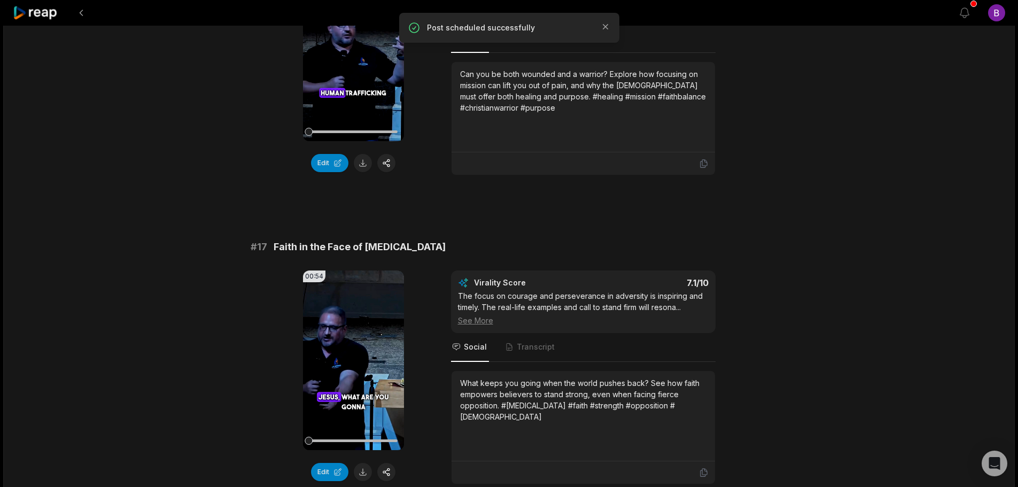
scroll to position [1817, 0]
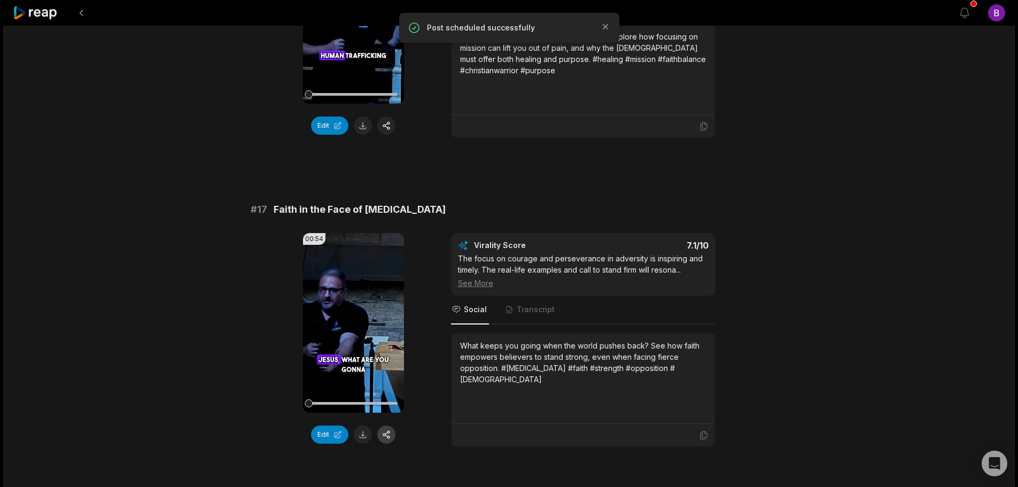
click at [389, 425] on button "button" at bounding box center [386, 434] width 18 height 18
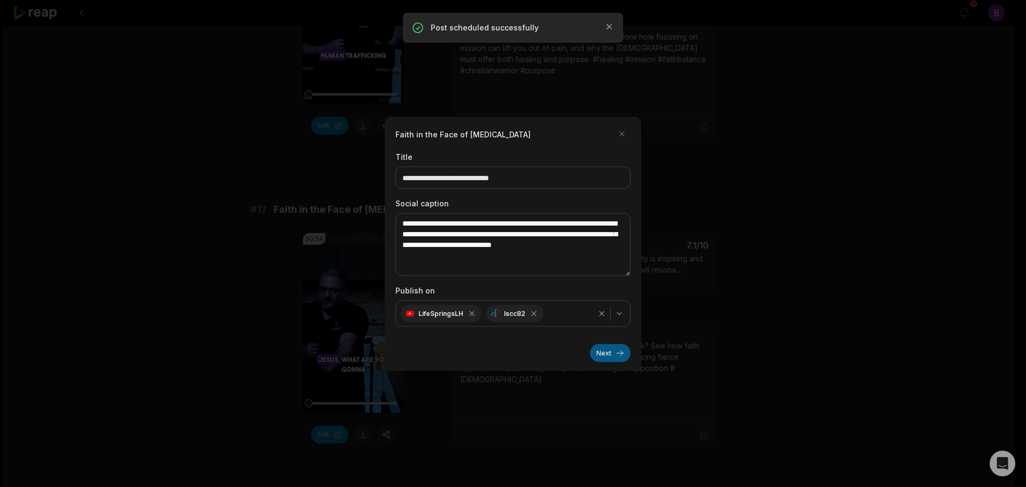
click at [610, 351] on button "Next" at bounding box center [610, 353] width 41 height 18
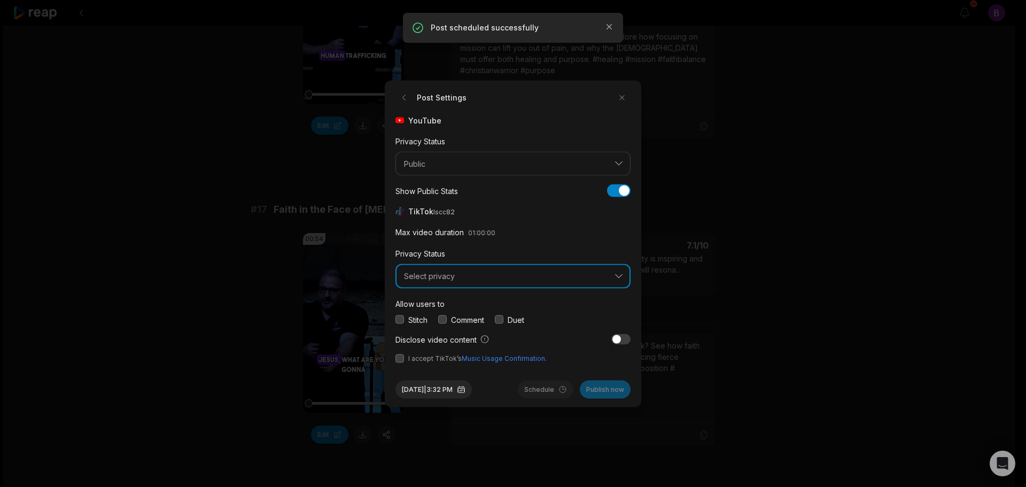
click at [445, 278] on span "Select privacy" at bounding box center [505, 277] width 203 height 10
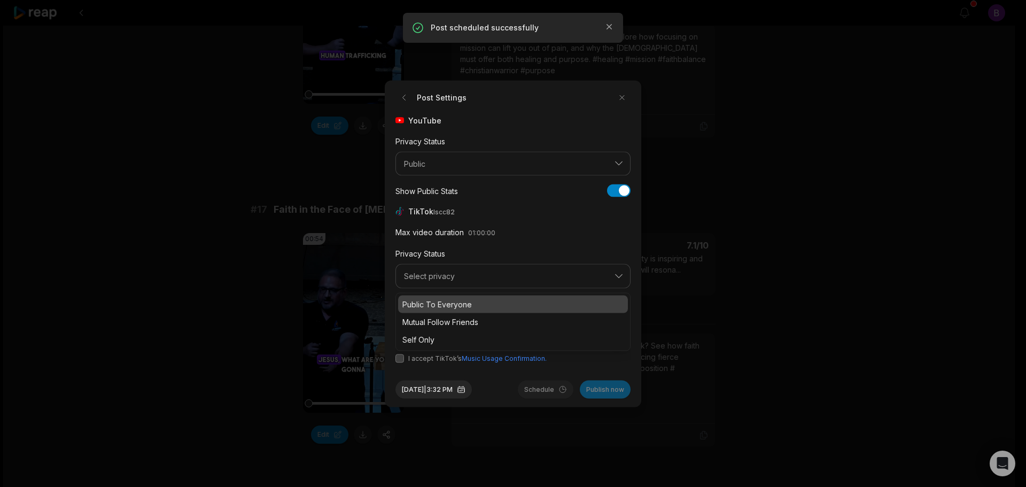
click at [439, 306] on p "Public To Everyone" at bounding box center [513, 303] width 221 height 11
click at [447, 319] on button "button" at bounding box center [442, 319] width 9 height 9
click at [399, 356] on button "button" at bounding box center [400, 358] width 9 height 9
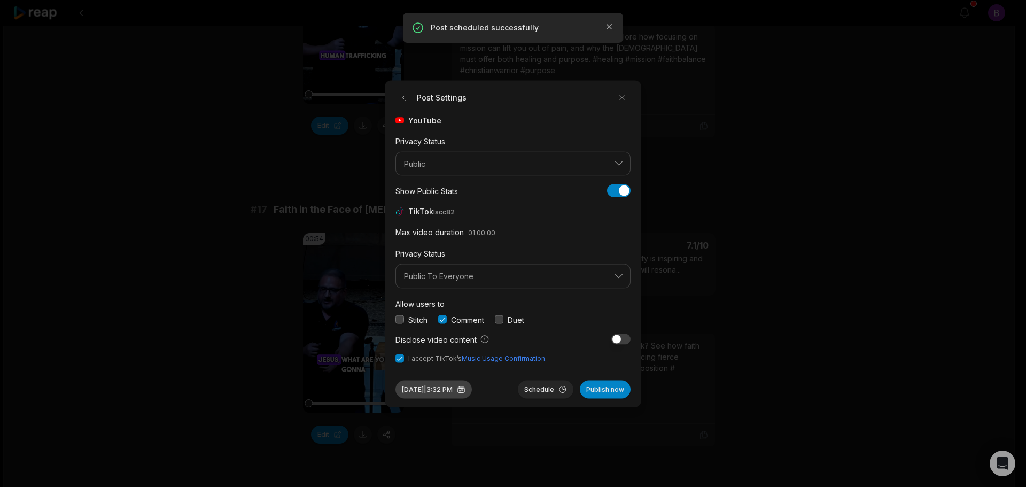
click at [454, 389] on button "[DATE] 3:32 PM" at bounding box center [434, 389] width 76 height 18
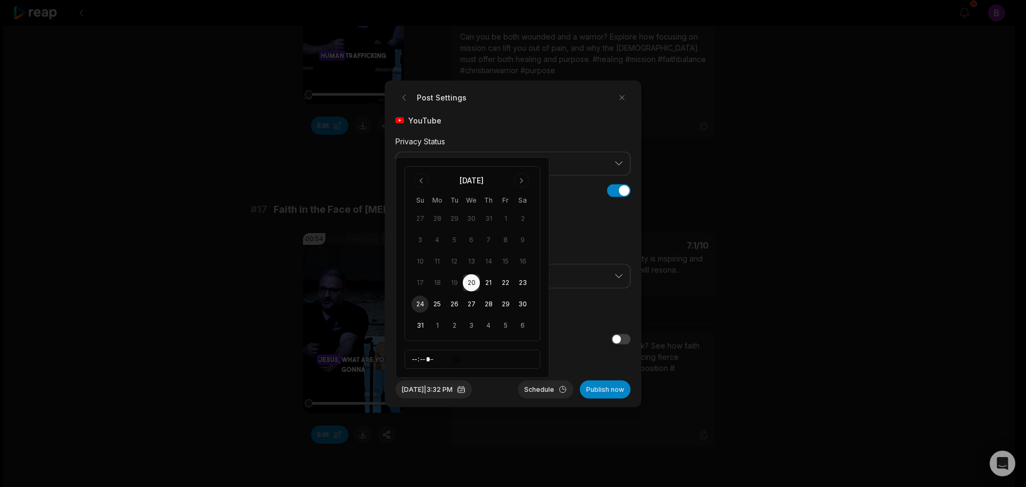
click at [423, 303] on button "24" at bounding box center [420, 304] width 17 height 17
click at [421, 361] on input "*****" at bounding box center [473, 359] width 136 height 19
click at [413, 366] on input "*****" at bounding box center [473, 359] width 136 height 19
click at [414, 362] on input "*****" at bounding box center [473, 359] width 136 height 19
click at [430, 361] on input "*****" at bounding box center [473, 359] width 136 height 19
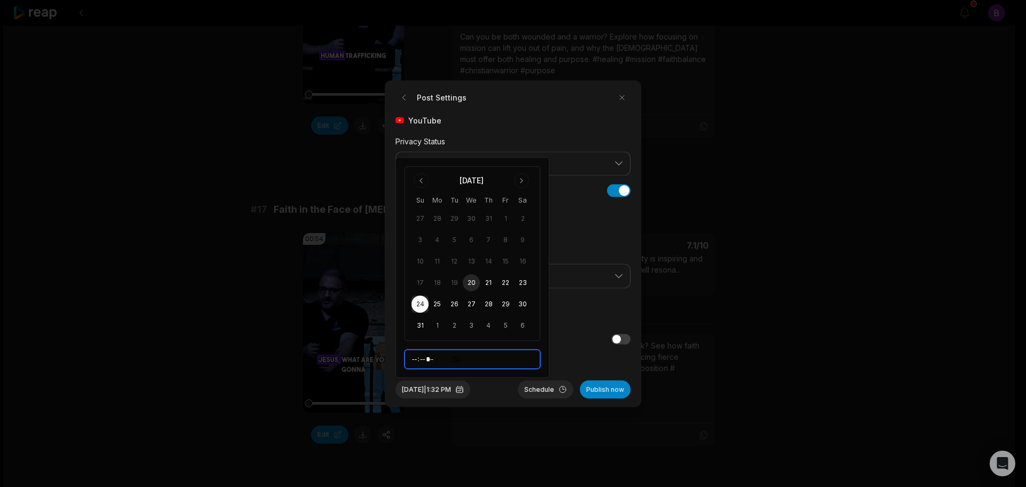
type input "*****"
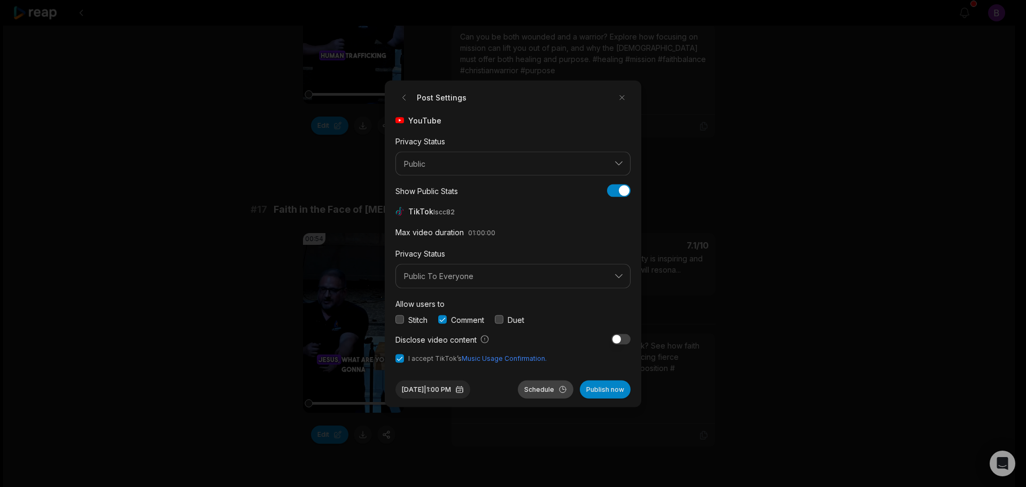
click at [546, 390] on button "Schedule" at bounding box center [546, 389] width 56 height 18
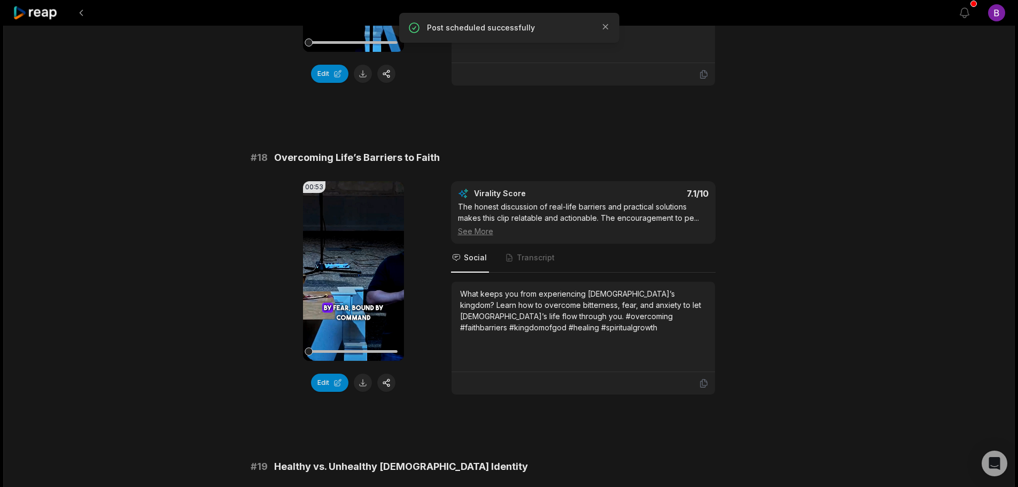
scroll to position [2192, 0]
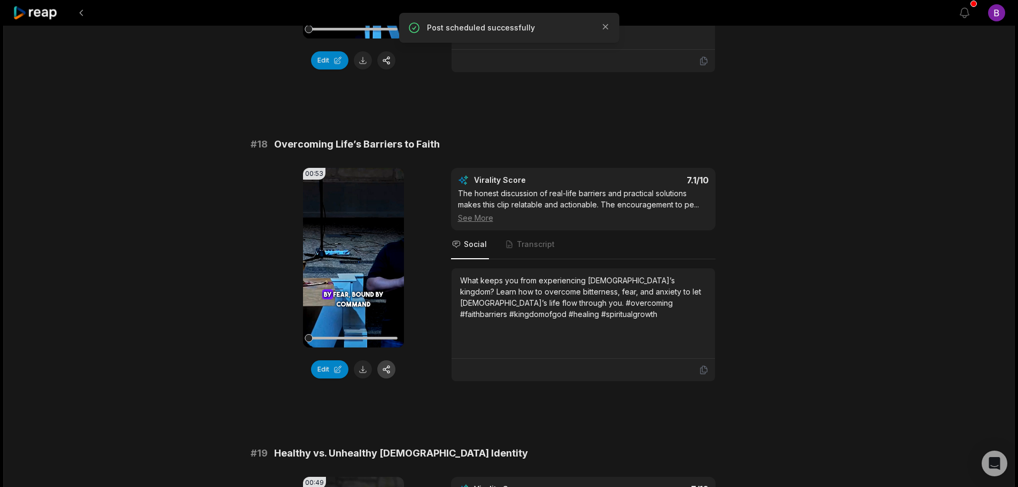
click at [388, 360] on button "button" at bounding box center [386, 369] width 18 height 18
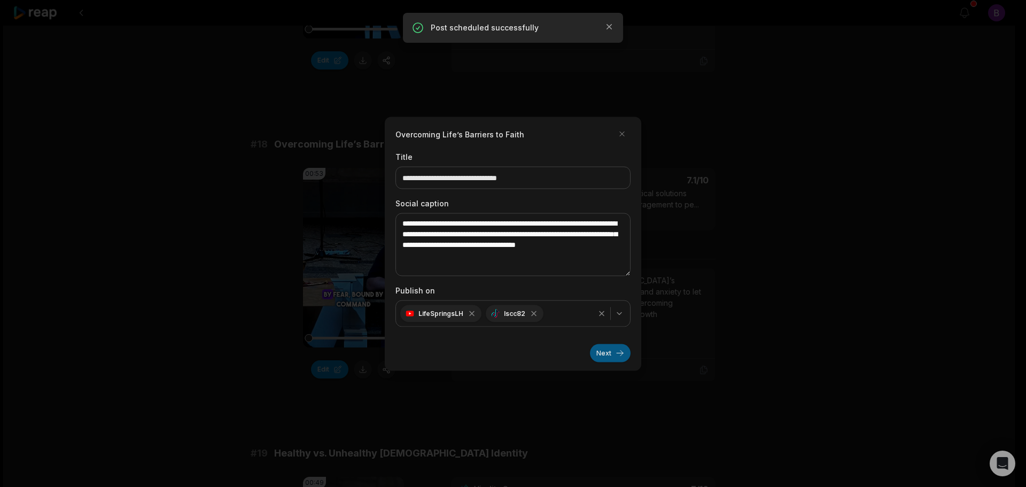
click at [623, 353] on button "Next" at bounding box center [610, 353] width 41 height 18
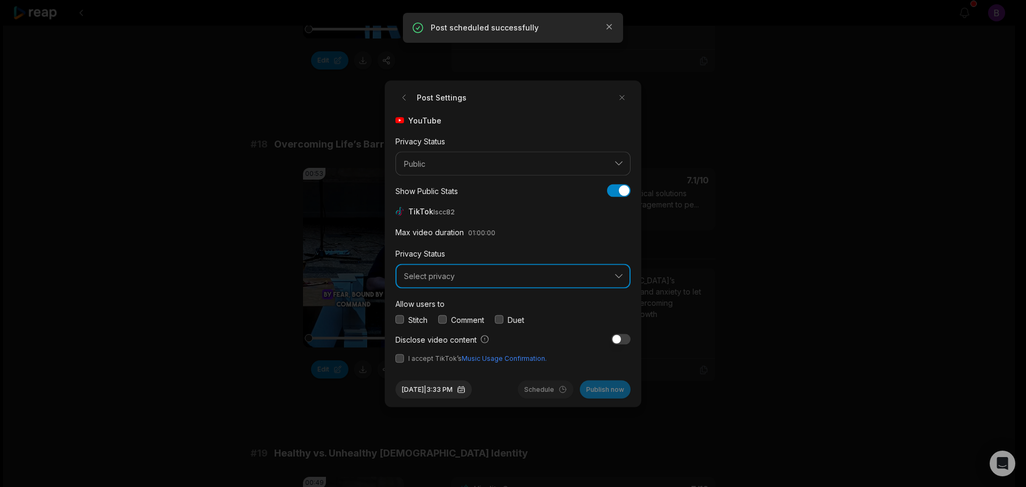
click at [460, 281] on button "Select privacy" at bounding box center [513, 276] width 235 height 25
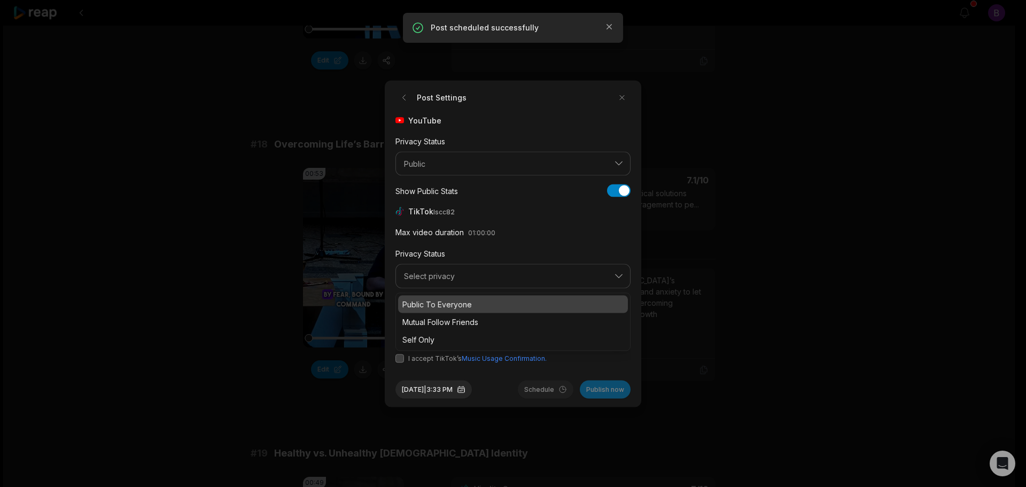
click at [457, 305] on p "Public To Everyone" at bounding box center [513, 303] width 221 height 11
click at [442, 319] on button "button" at bounding box center [442, 319] width 9 height 9
click at [398, 359] on button "button" at bounding box center [400, 358] width 9 height 9
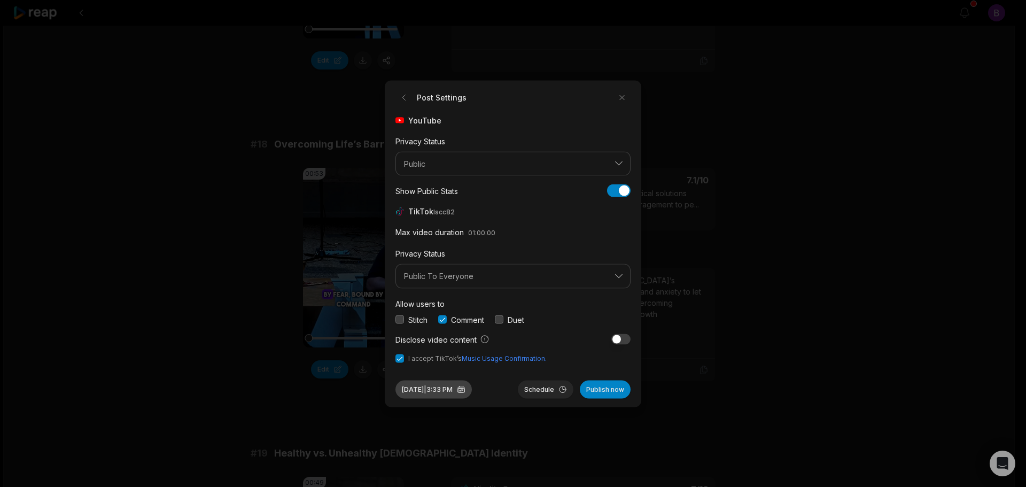
click at [461, 390] on button "[DATE] 3:33 PM" at bounding box center [434, 389] width 76 height 18
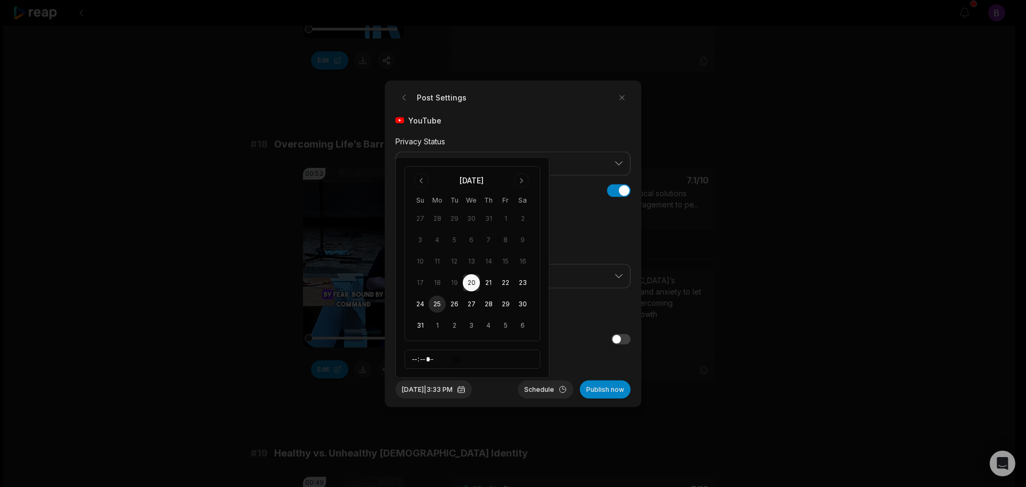
click at [437, 301] on button "25" at bounding box center [437, 304] width 17 height 17
click at [416, 358] on input "*****" at bounding box center [473, 359] width 136 height 19
type input "*****"
click at [541, 389] on button "Schedule" at bounding box center [546, 389] width 56 height 18
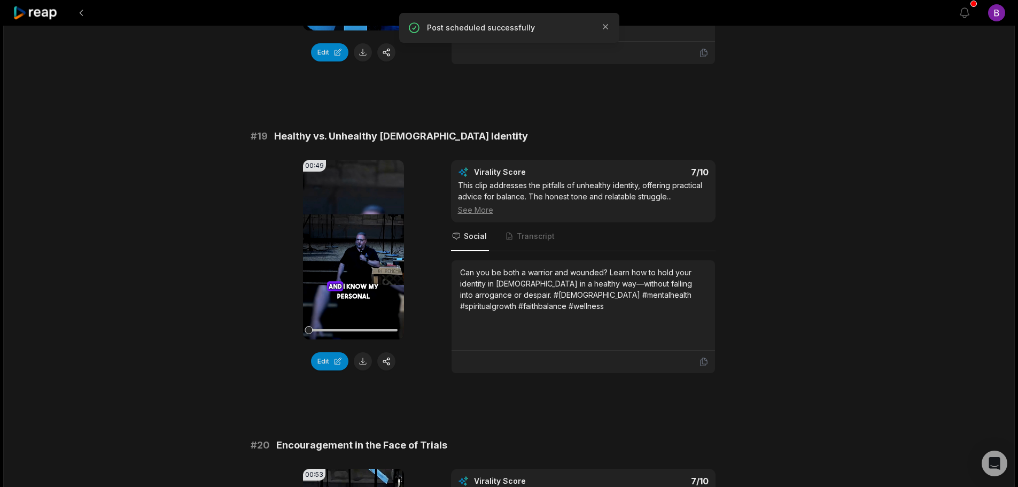
scroll to position [2512, 0]
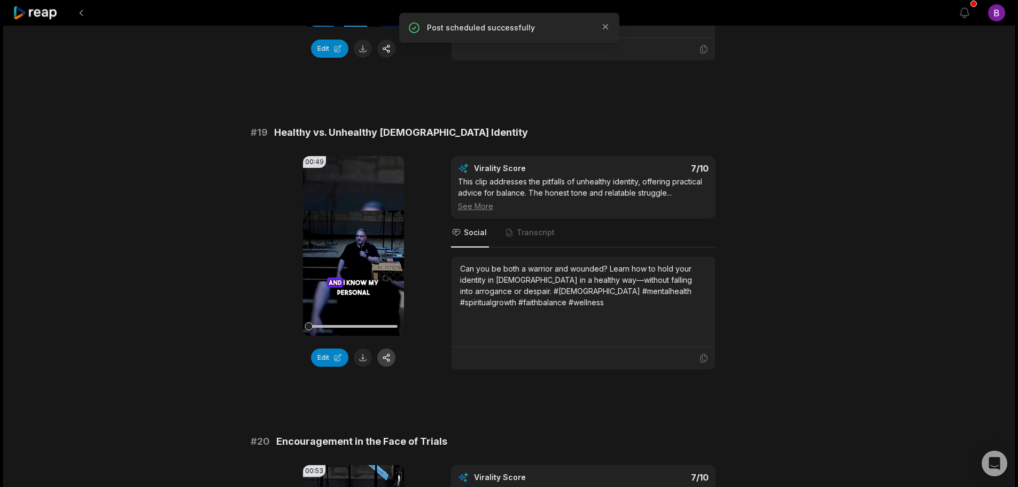
click at [392, 349] on button "button" at bounding box center [386, 358] width 18 height 18
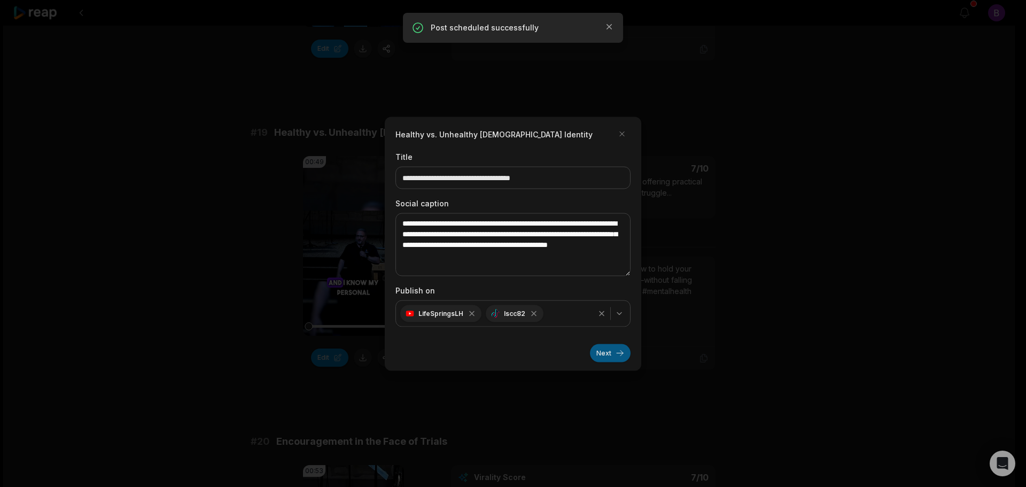
click at [615, 354] on button "Next" at bounding box center [610, 353] width 41 height 18
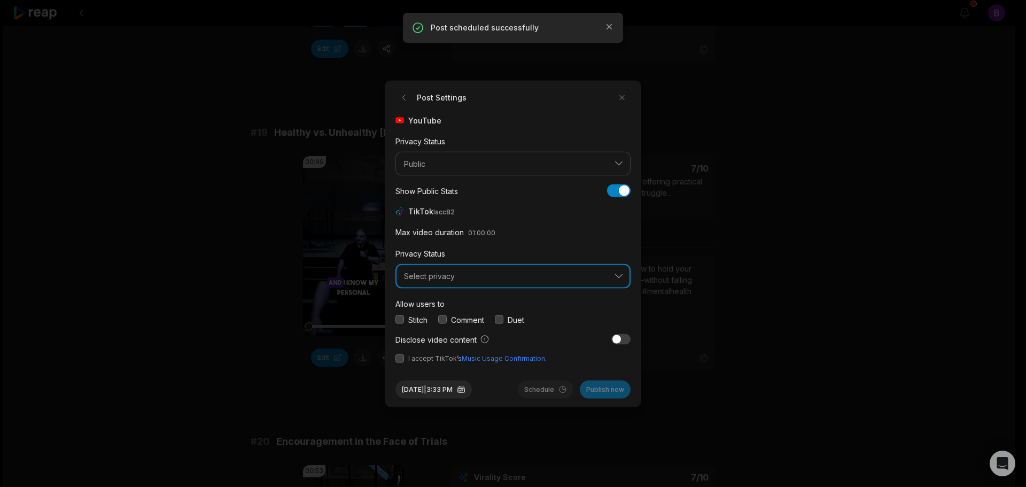
click at [447, 278] on span "Select privacy" at bounding box center [505, 277] width 203 height 10
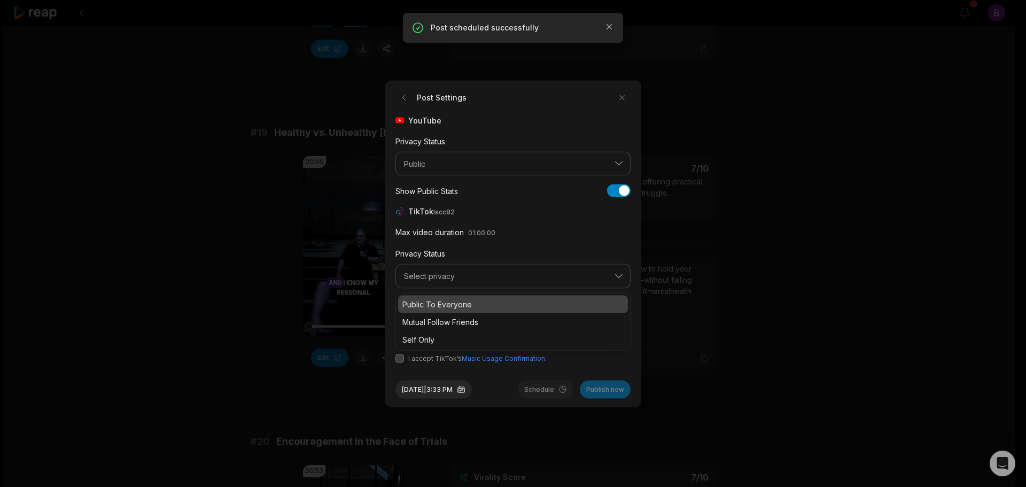
click at [441, 302] on p "Public To Everyone" at bounding box center [513, 303] width 221 height 11
click at [443, 318] on button "button" at bounding box center [442, 319] width 9 height 9
click at [400, 359] on button "button" at bounding box center [400, 358] width 9 height 9
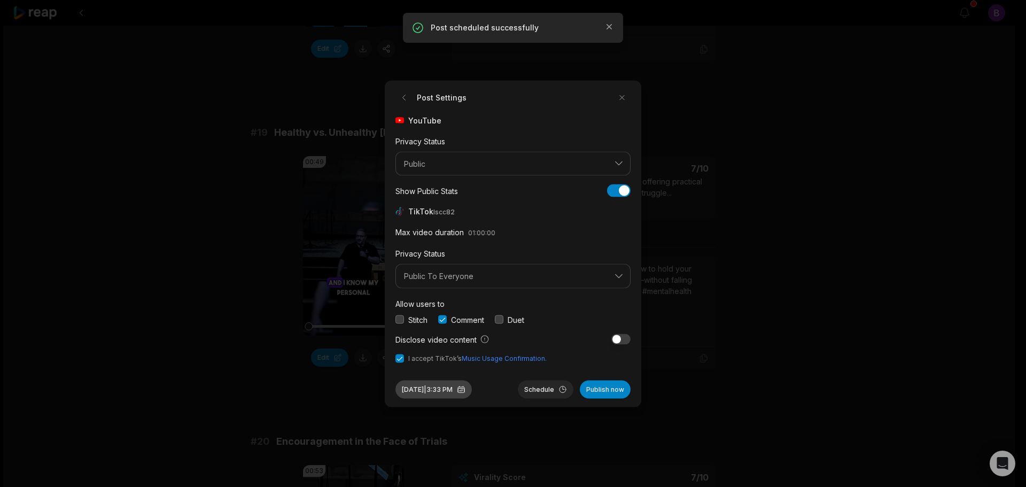
click at [463, 391] on button "[DATE] 3:33 PM" at bounding box center [434, 389] width 76 height 18
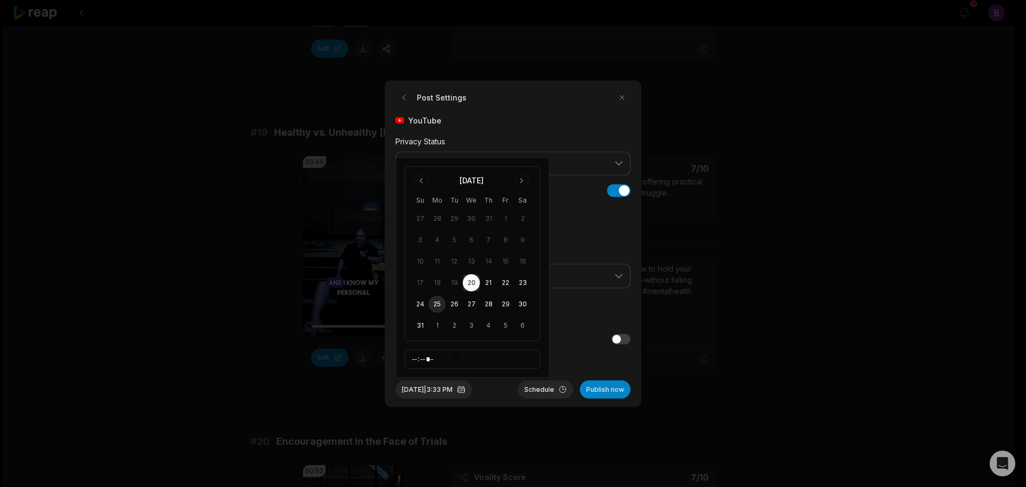
click at [438, 301] on button "25" at bounding box center [437, 304] width 17 height 17
click at [465, 359] on input "*****" at bounding box center [473, 359] width 136 height 19
click at [429, 357] on input "*****" at bounding box center [473, 359] width 136 height 19
type input "*****"
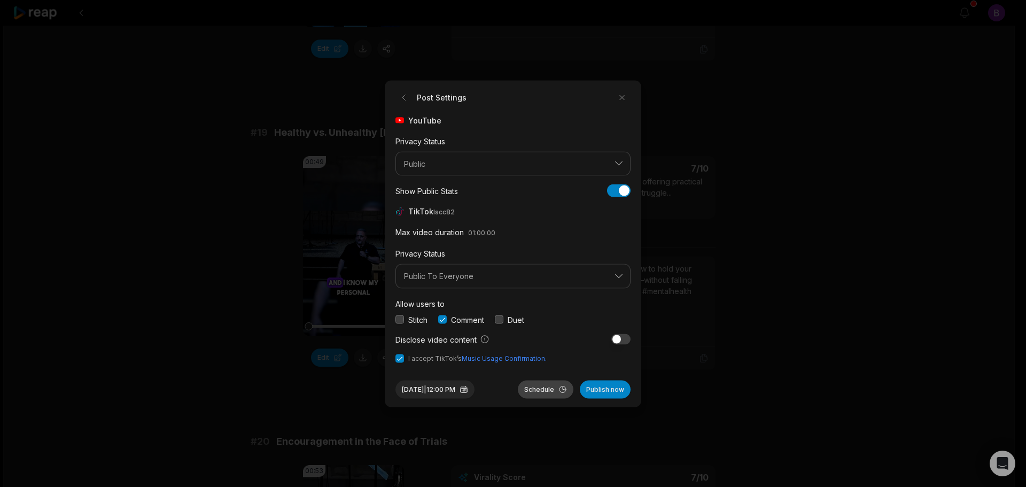
click at [543, 389] on button "Schedule" at bounding box center [546, 389] width 56 height 18
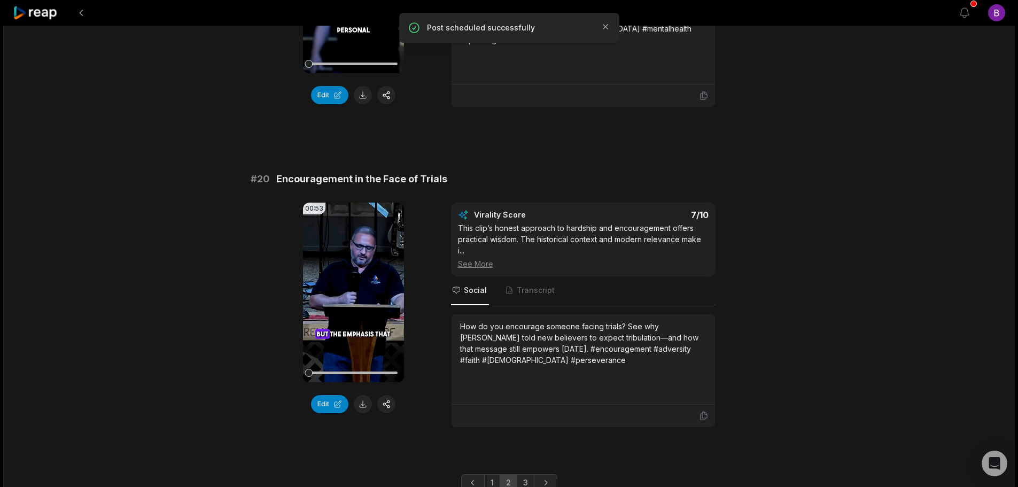
scroll to position [2780, 0]
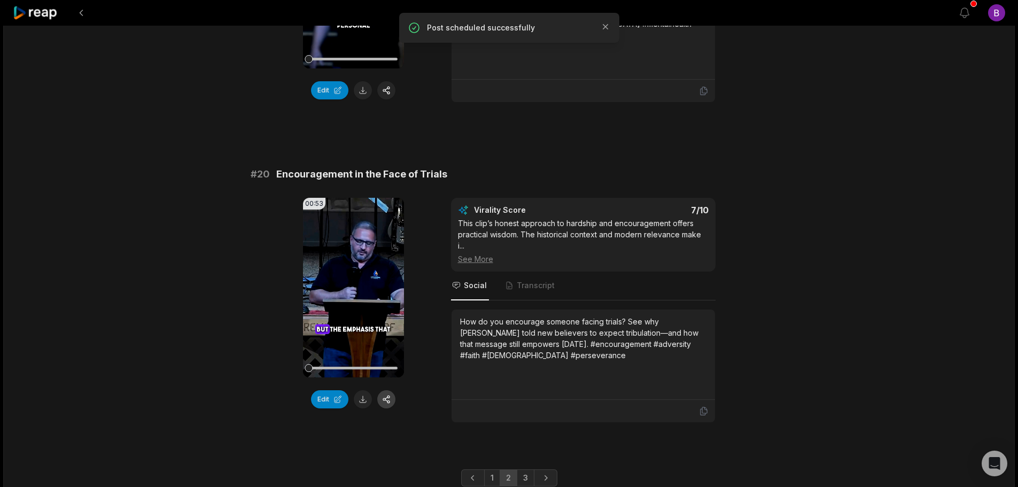
click at [392, 390] on button "button" at bounding box center [386, 399] width 18 height 18
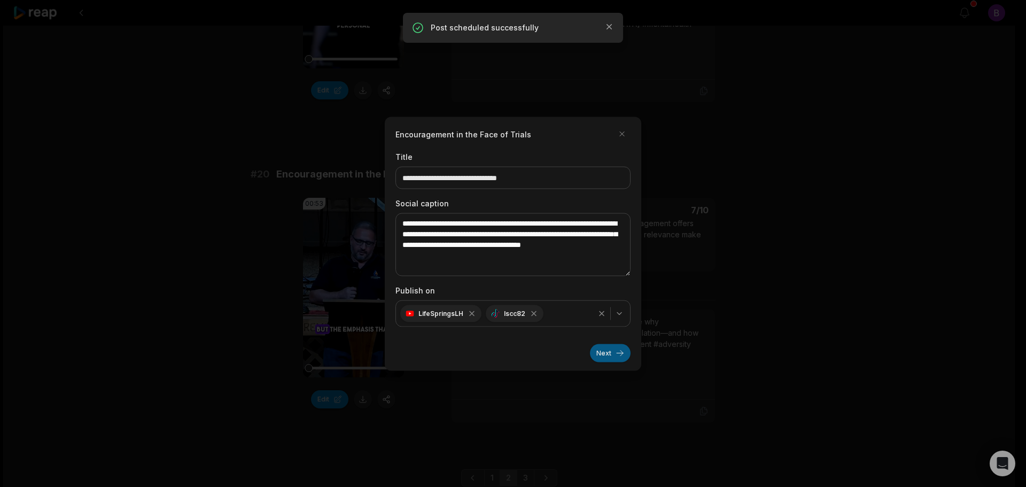
click at [610, 355] on button "Next" at bounding box center [610, 353] width 41 height 18
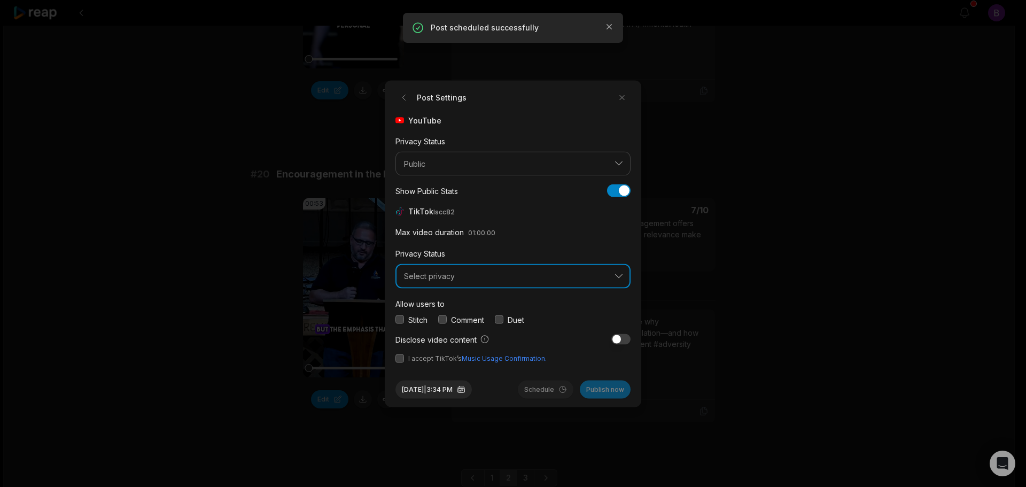
click at [461, 283] on button "Select privacy" at bounding box center [513, 276] width 235 height 25
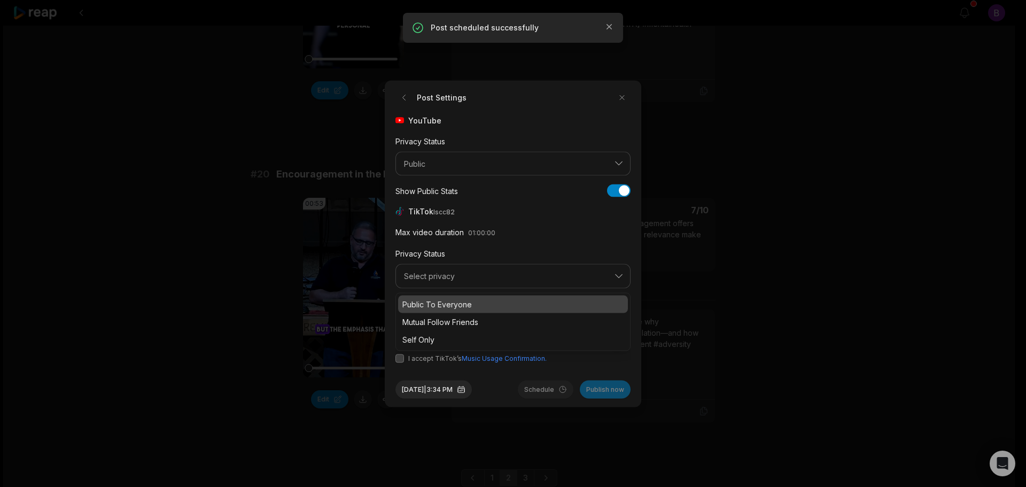
click at [454, 303] on p "Public To Everyone" at bounding box center [513, 303] width 221 height 11
click at [450, 317] on div "Comment" at bounding box center [461, 319] width 46 height 11
click at [441, 319] on button "button" at bounding box center [442, 319] width 9 height 9
click at [404, 359] on span "I accept TikTok’s Music Usage Confirmation." at bounding box center [513, 358] width 235 height 10
click at [401, 358] on button "button" at bounding box center [400, 358] width 9 height 9
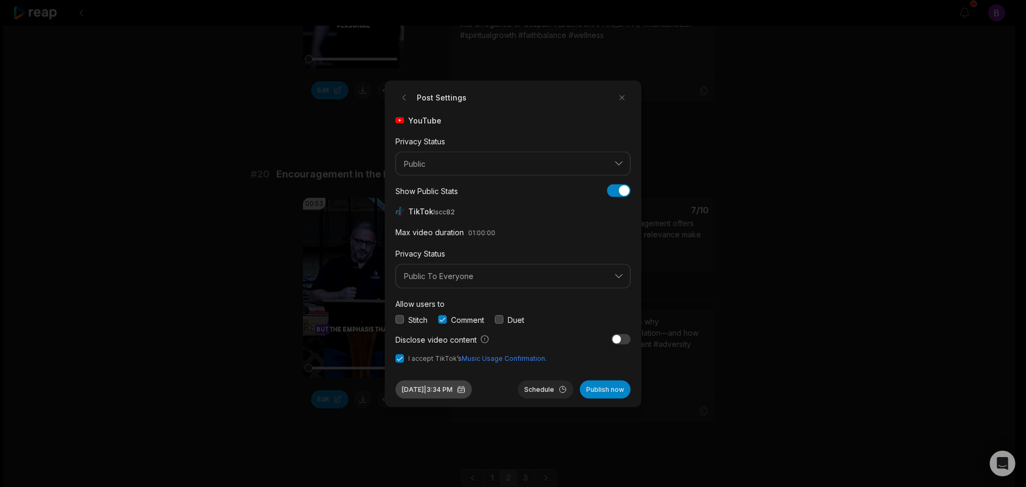
click at [442, 392] on button "[DATE] 3:34 PM" at bounding box center [434, 389] width 76 height 18
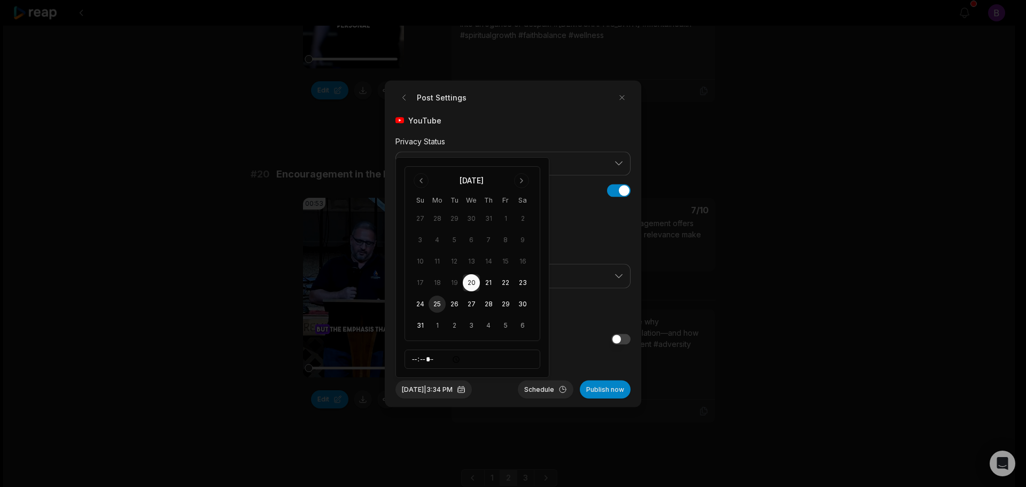
click at [437, 302] on button "25" at bounding box center [437, 304] width 17 height 17
click at [412, 360] on input "*****" at bounding box center [473, 359] width 136 height 19
type input "*****"
click at [427, 360] on input "*****" at bounding box center [473, 359] width 136 height 19
type input "*****"
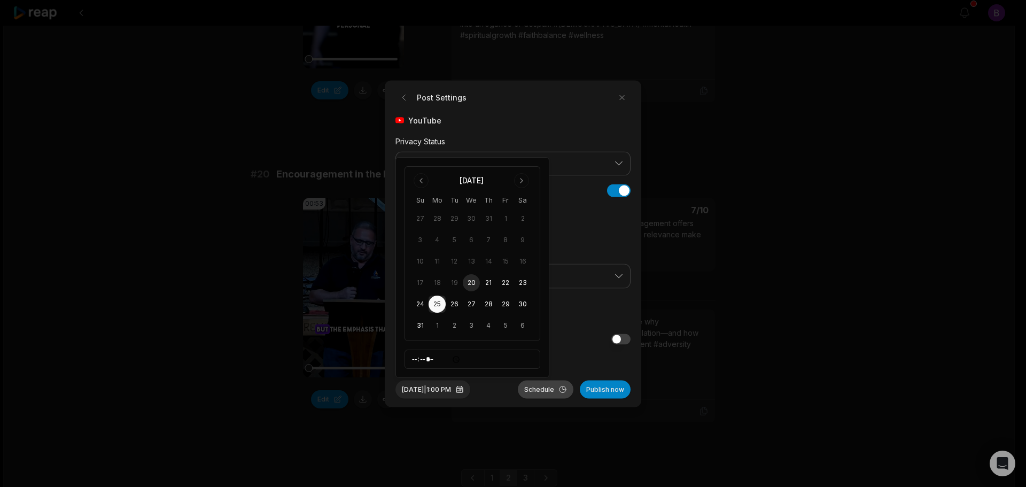
click at [553, 389] on button "Schedule" at bounding box center [546, 389] width 56 height 18
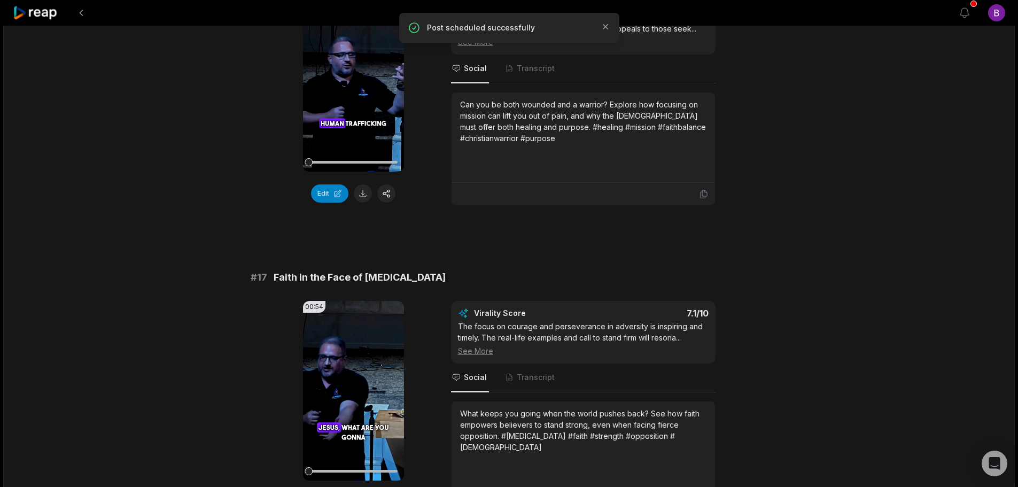
scroll to position [1657, 0]
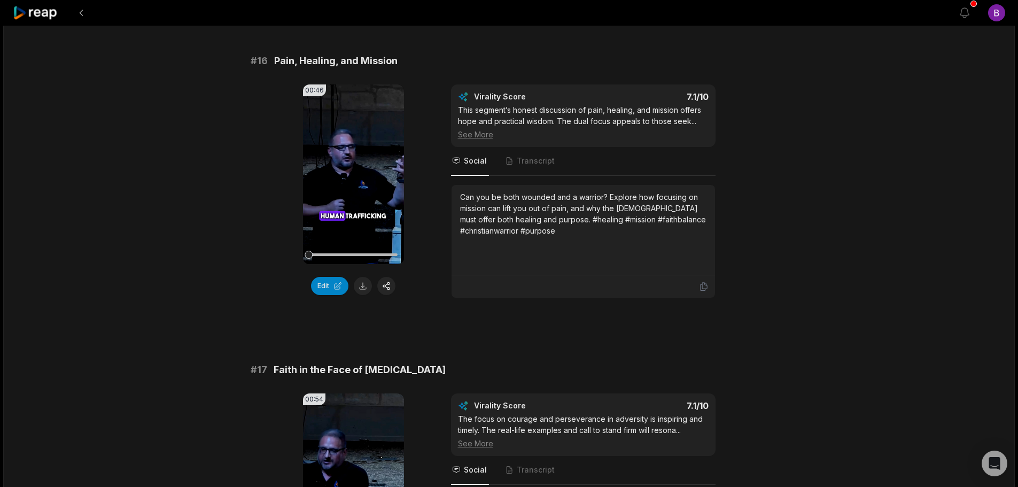
click at [40, 16] on icon at bounding box center [35, 13] width 45 height 14
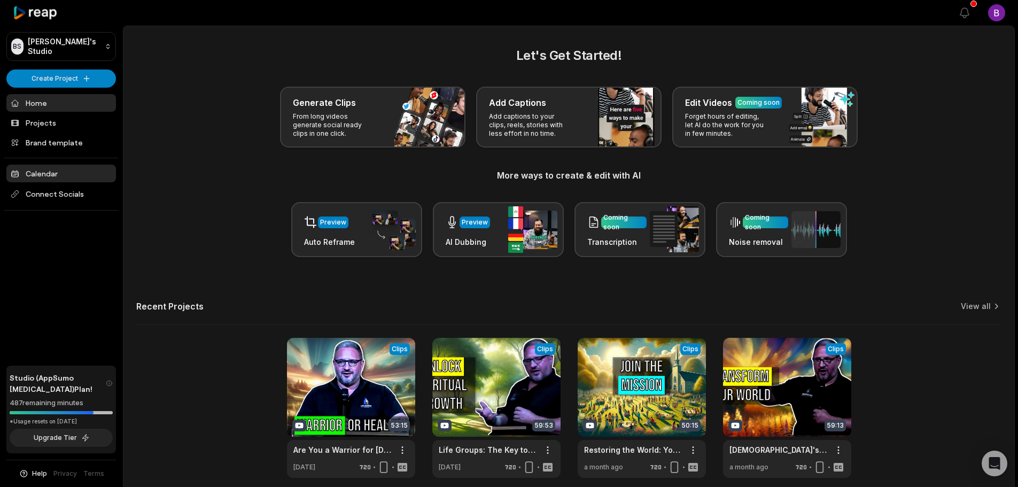
click at [49, 170] on link "Calendar" at bounding box center [61, 174] width 110 height 18
